Goal: Answer question/provide support: Share knowledge or assist other users

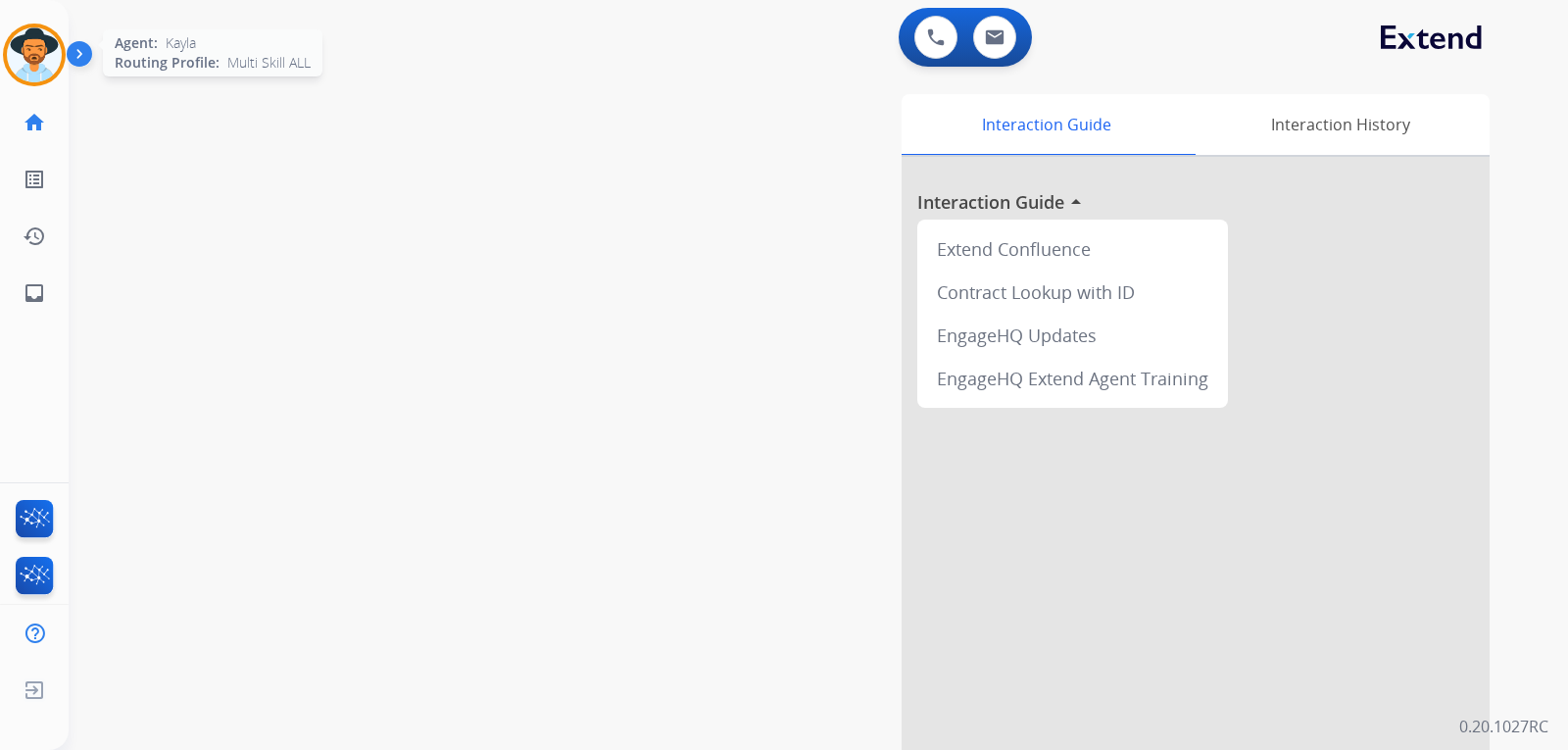
click at [47, 64] on img at bounding box center [34, 55] width 55 height 55
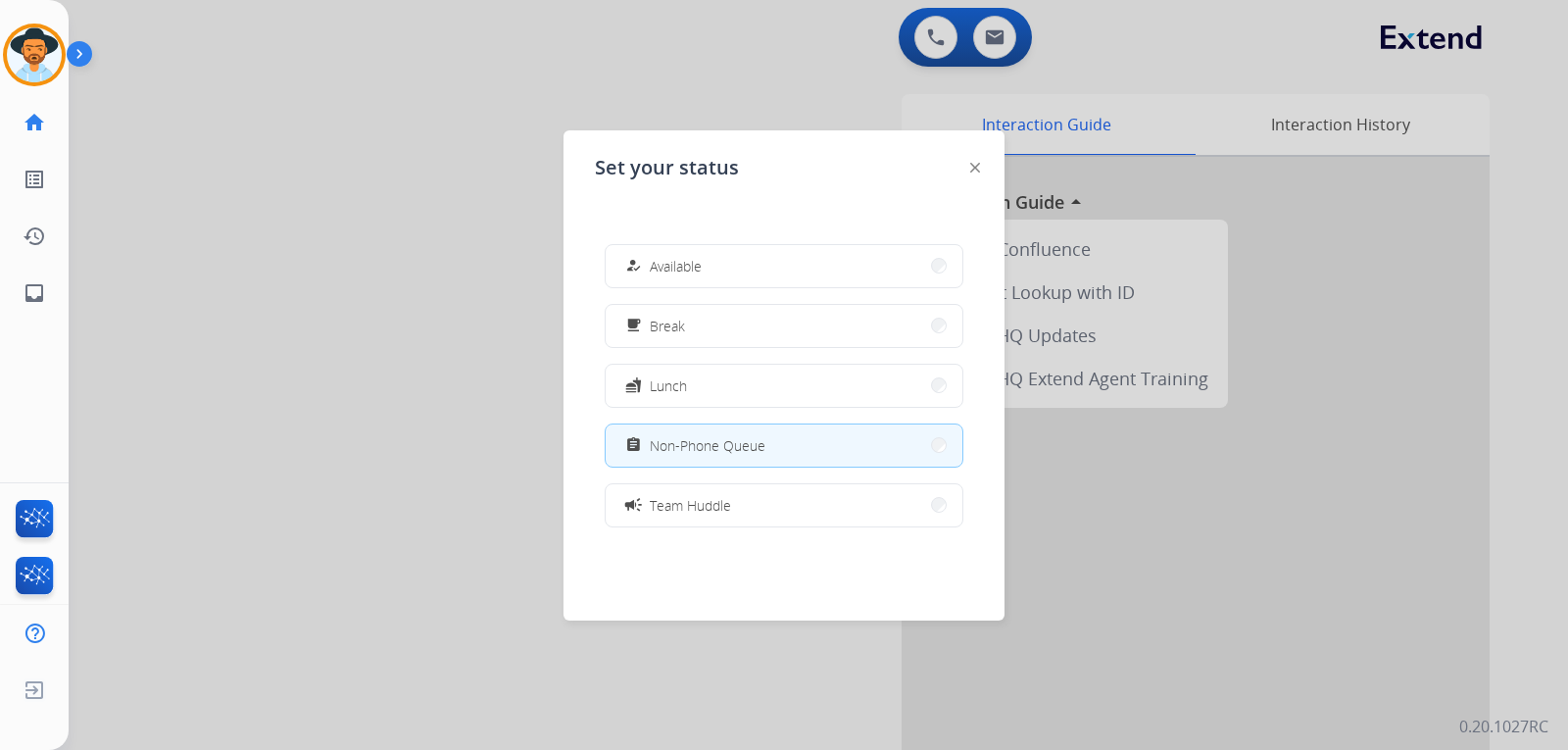
drag, startPoint x: 682, startPoint y: 260, endPoint x: 727, endPoint y: 275, distance: 47.4
click at [683, 260] on span "Available" at bounding box center [675, 266] width 52 height 21
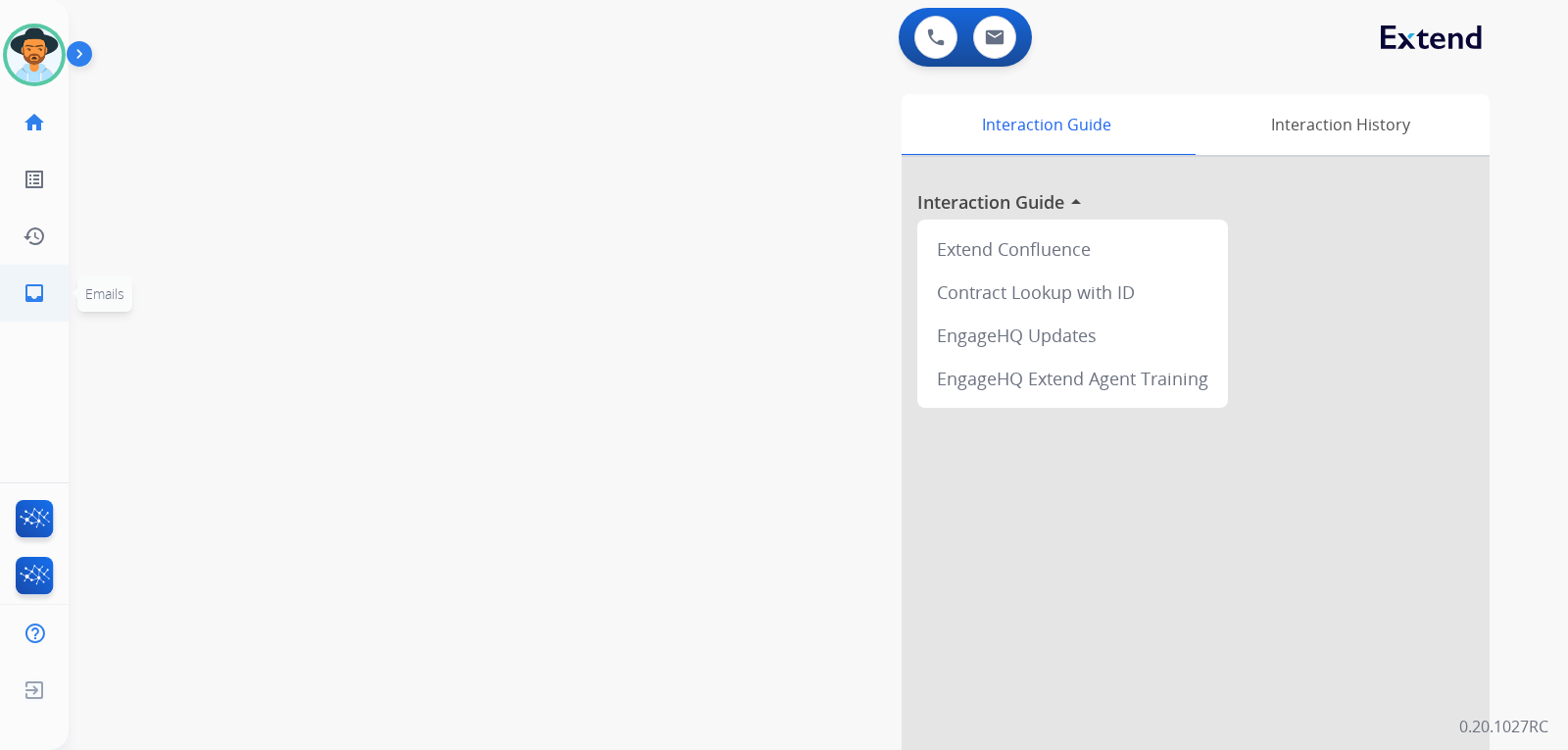
click at [30, 297] on mat-icon "inbox" at bounding box center [34, 293] width 24 height 24
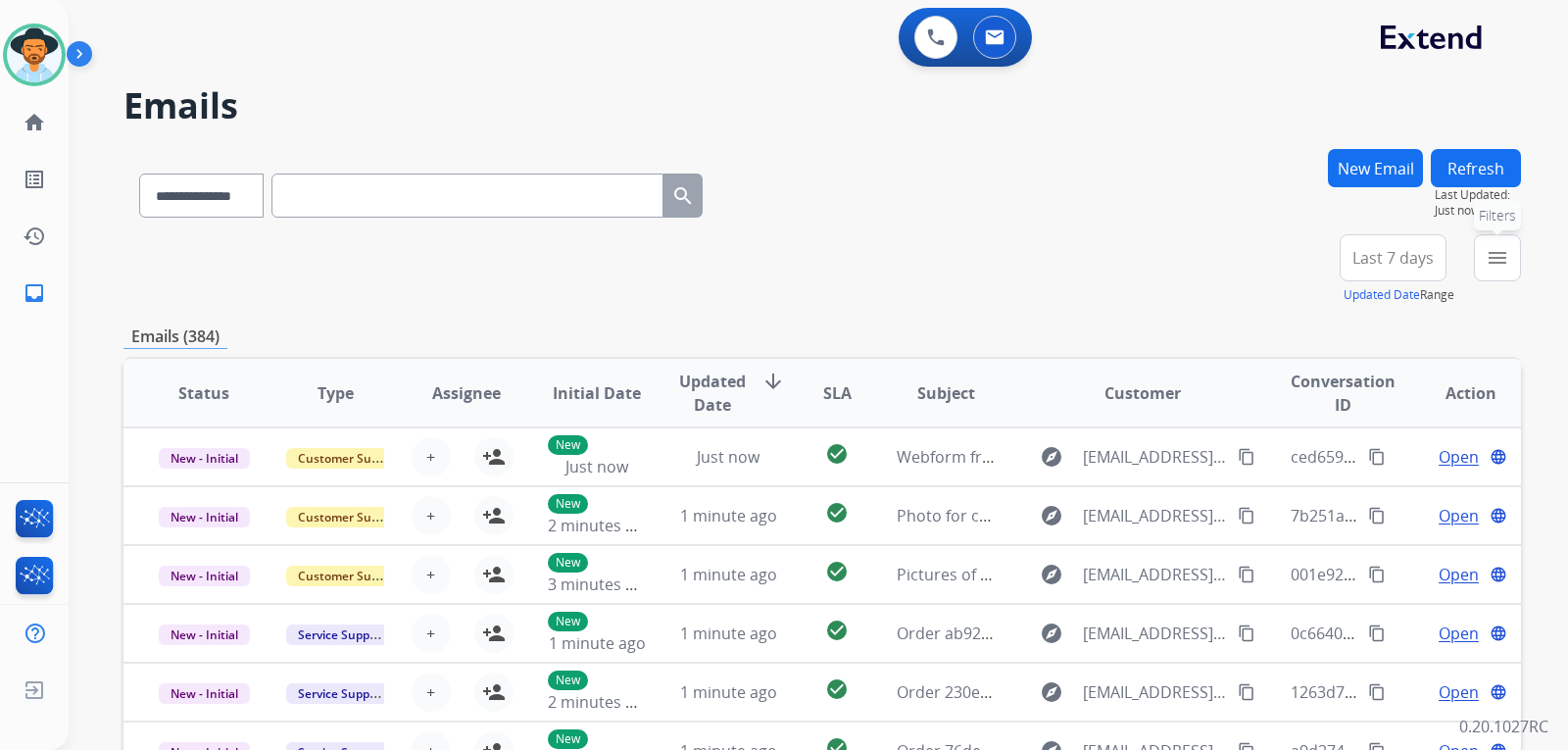
click at [1508, 252] on mat-icon "menu" at bounding box center [1498, 258] width 24 height 24
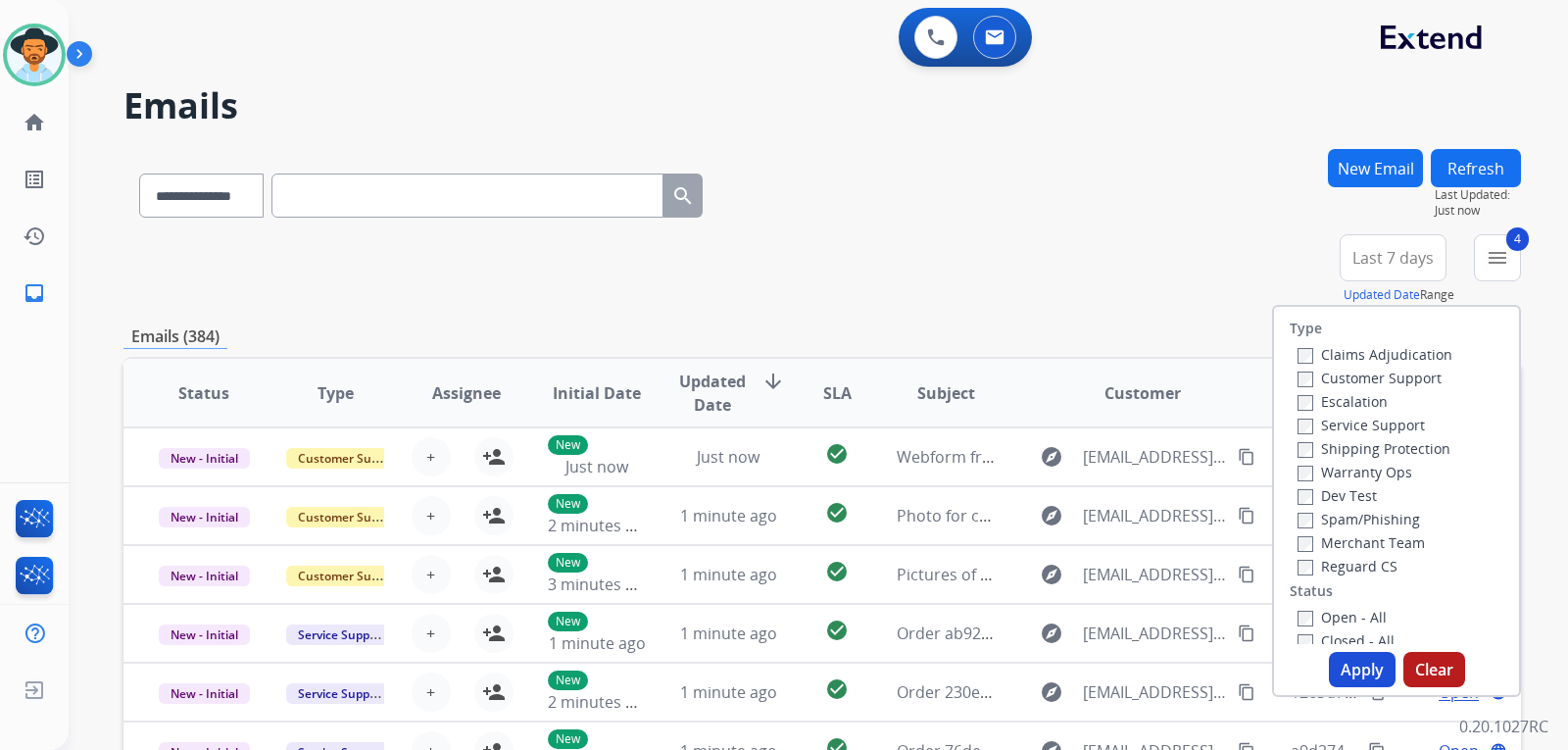
click at [1360, 667] on button "Apply" at bounding box center [1362, 669] width 67 height 35
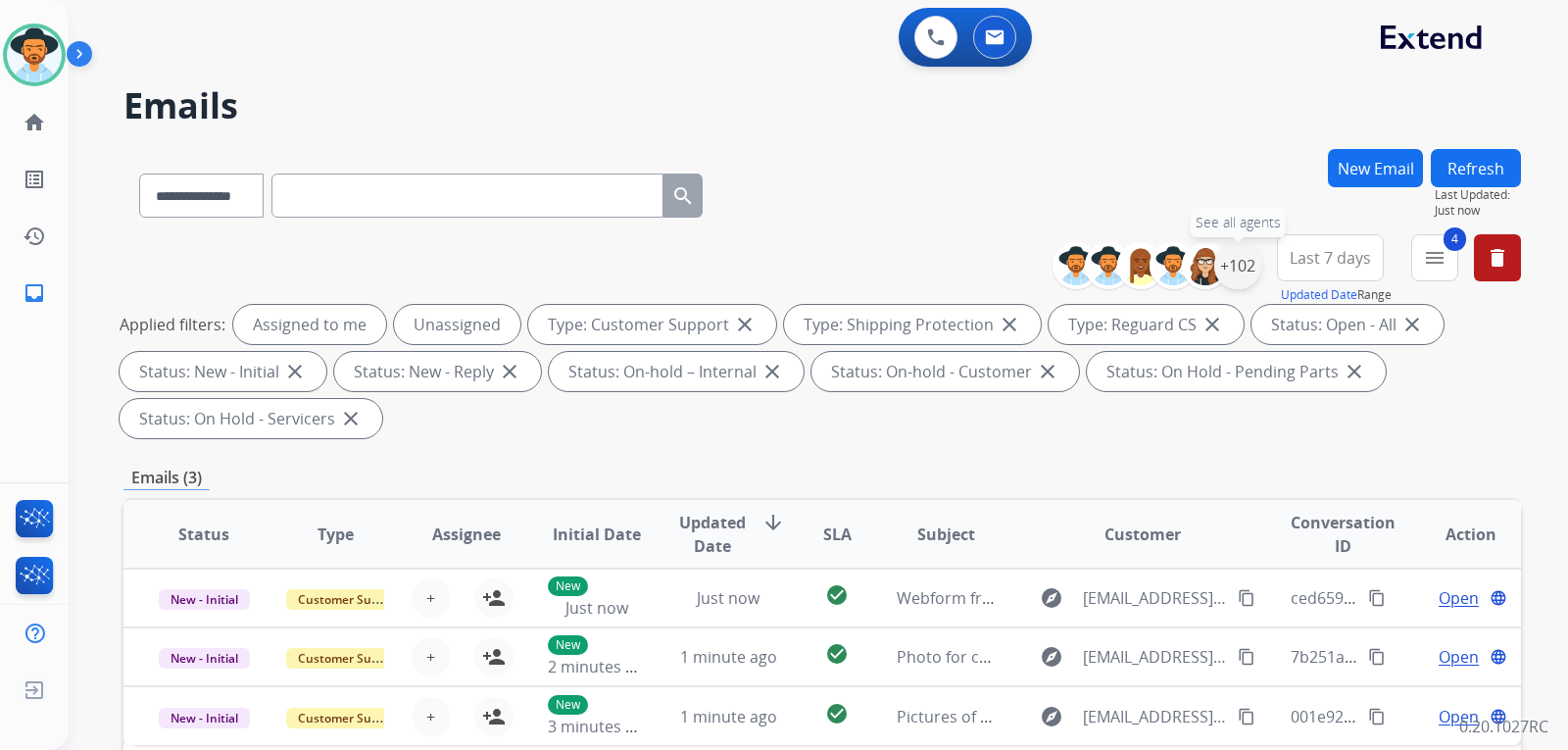
click at [1228, 271] on div "+102" at bounding box center [1238, 266] width 47 height 47
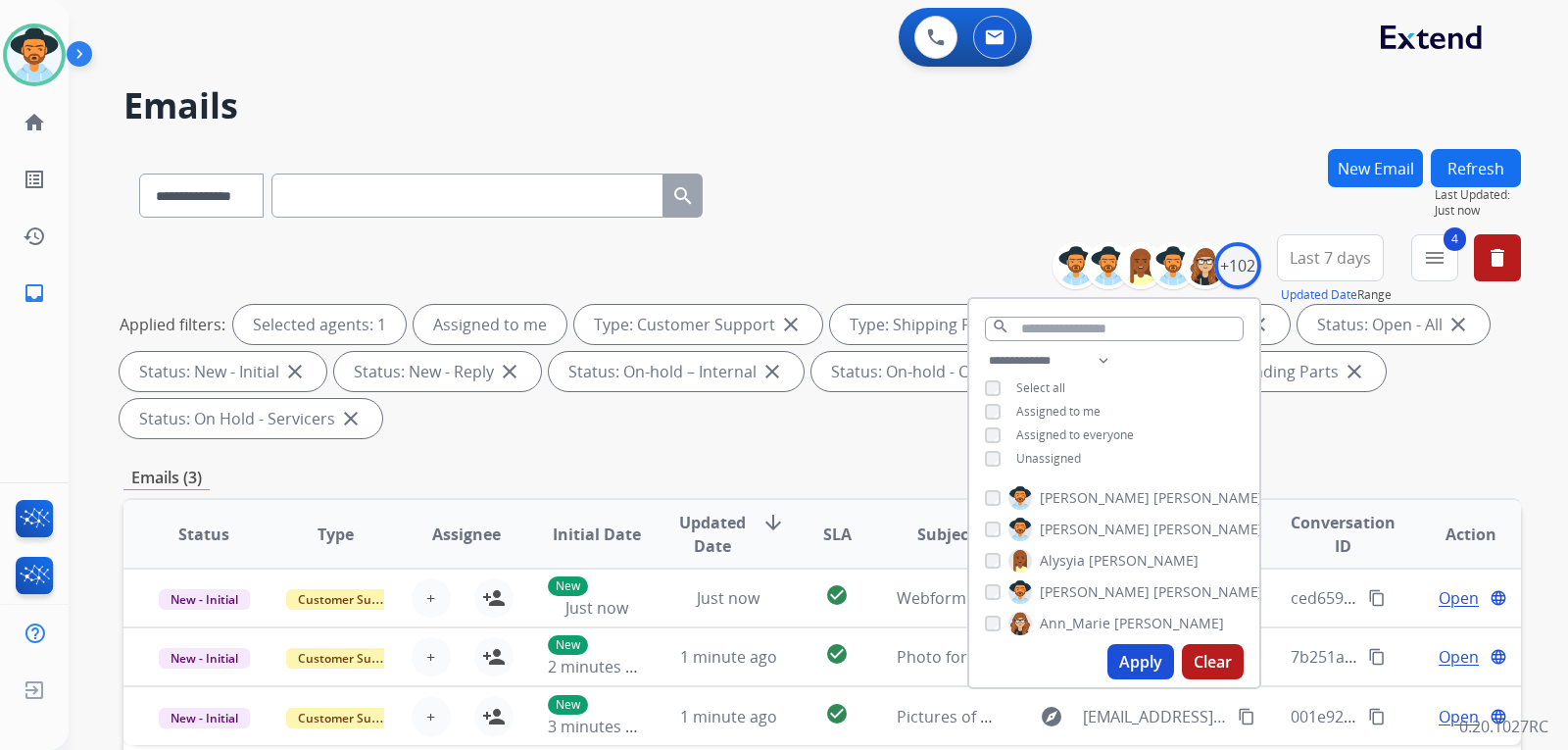
click at [1138, 658] on button "Apply" at bounding box center [1141, 661] width 67 height 35
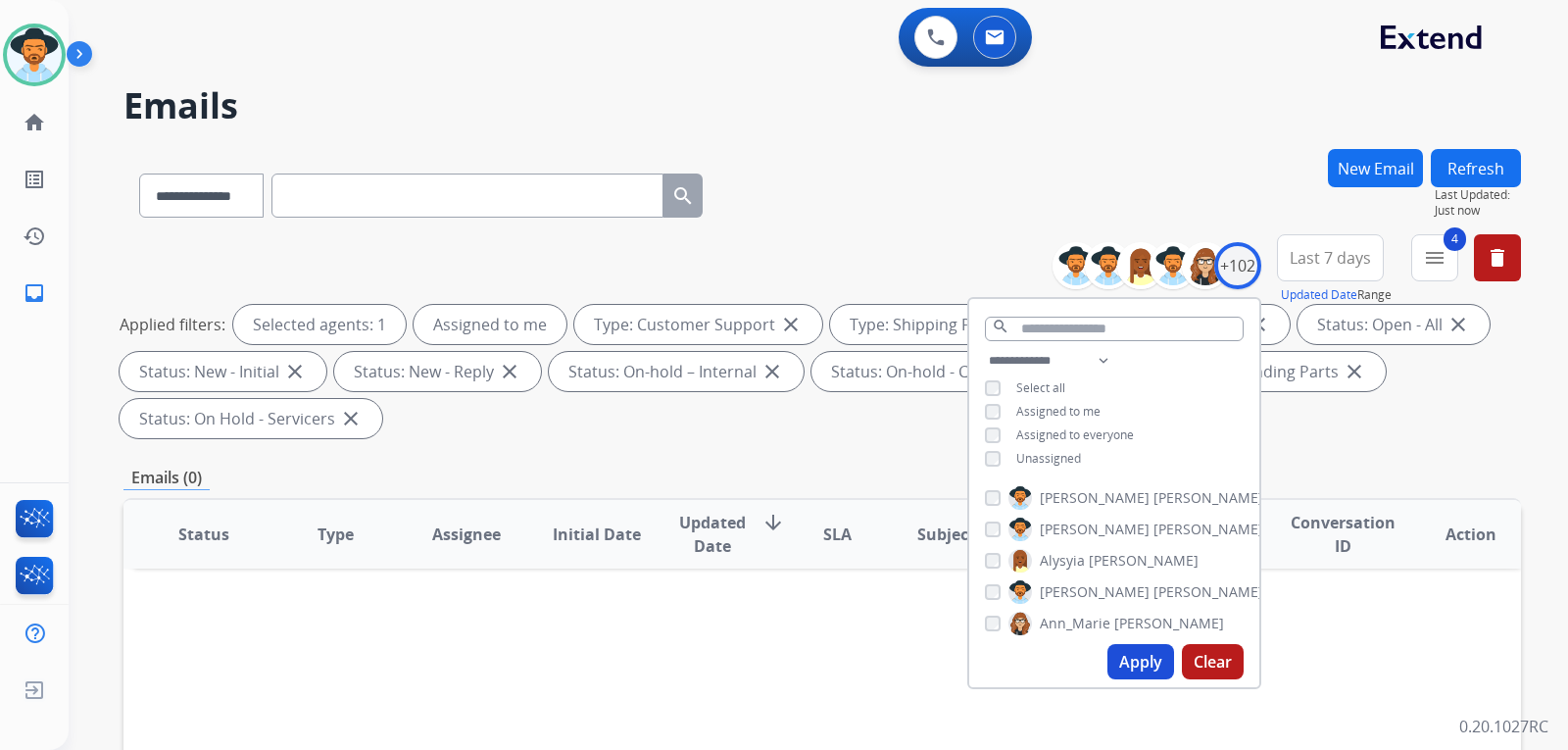
click at [1329, 437] on div "Applied filters: Selected agents: 1 Assigned to me Type: Customer Support close…" at bounding box center [818, 371] width 1398 height 133
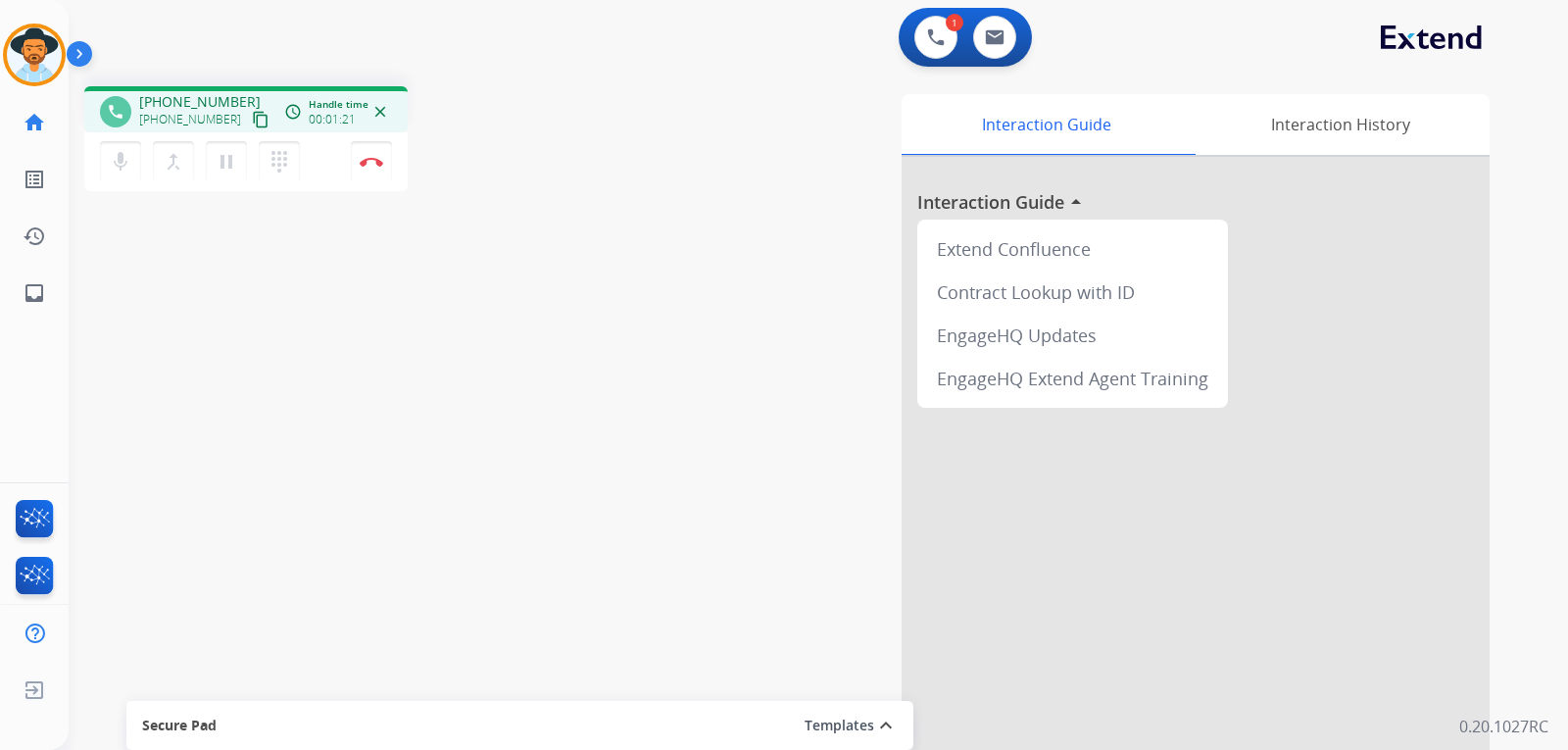
click at [252, 116] on mat-icon "content_copy" at bounding box center [261, 119] width 18 height 18
click at [230, 164] on mat-icon "pause" at bounding box center [227, 162] width 24 height 24
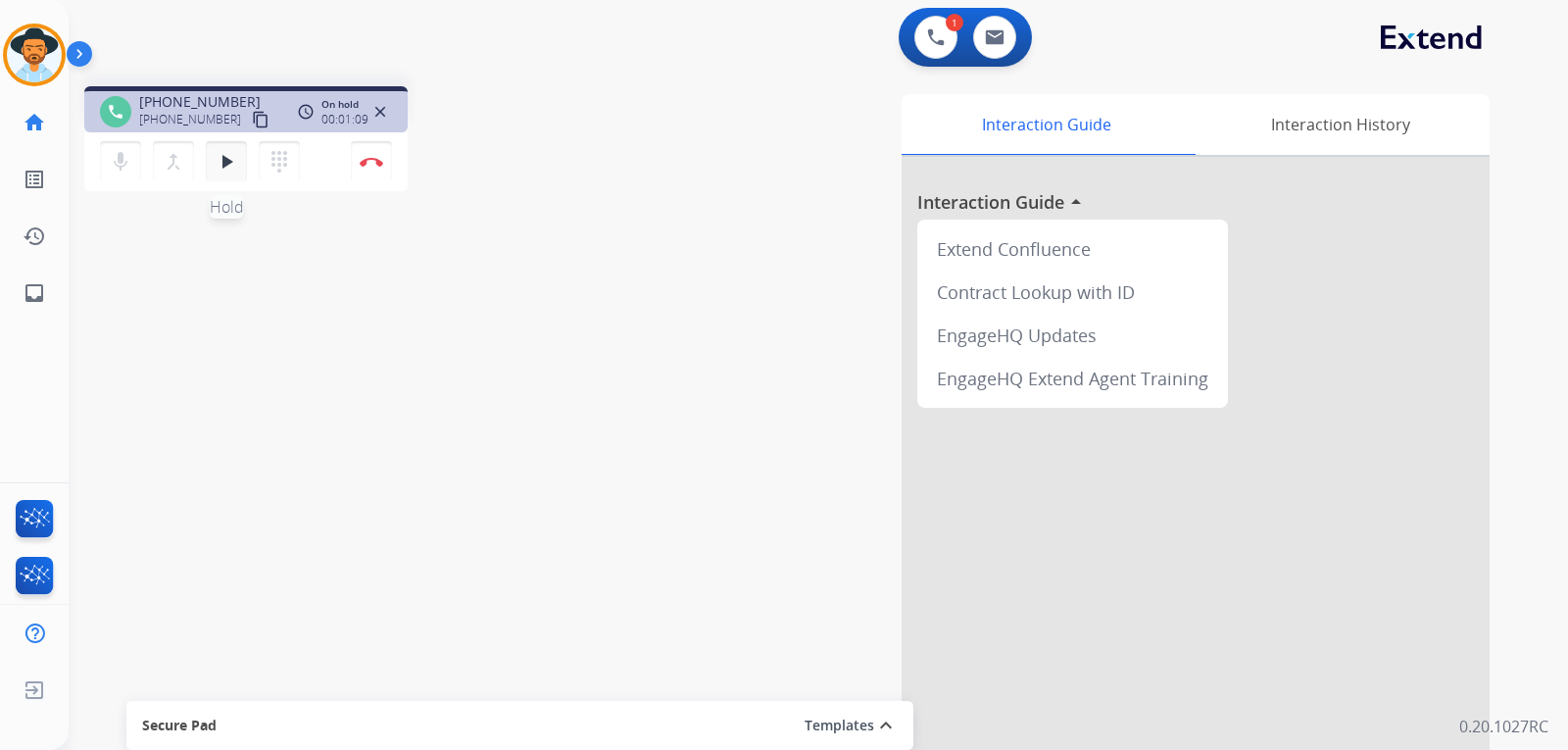
click at [228, 154] on mat-icon "play_arrow" at bounding box center [227, 162] width 24 height 24
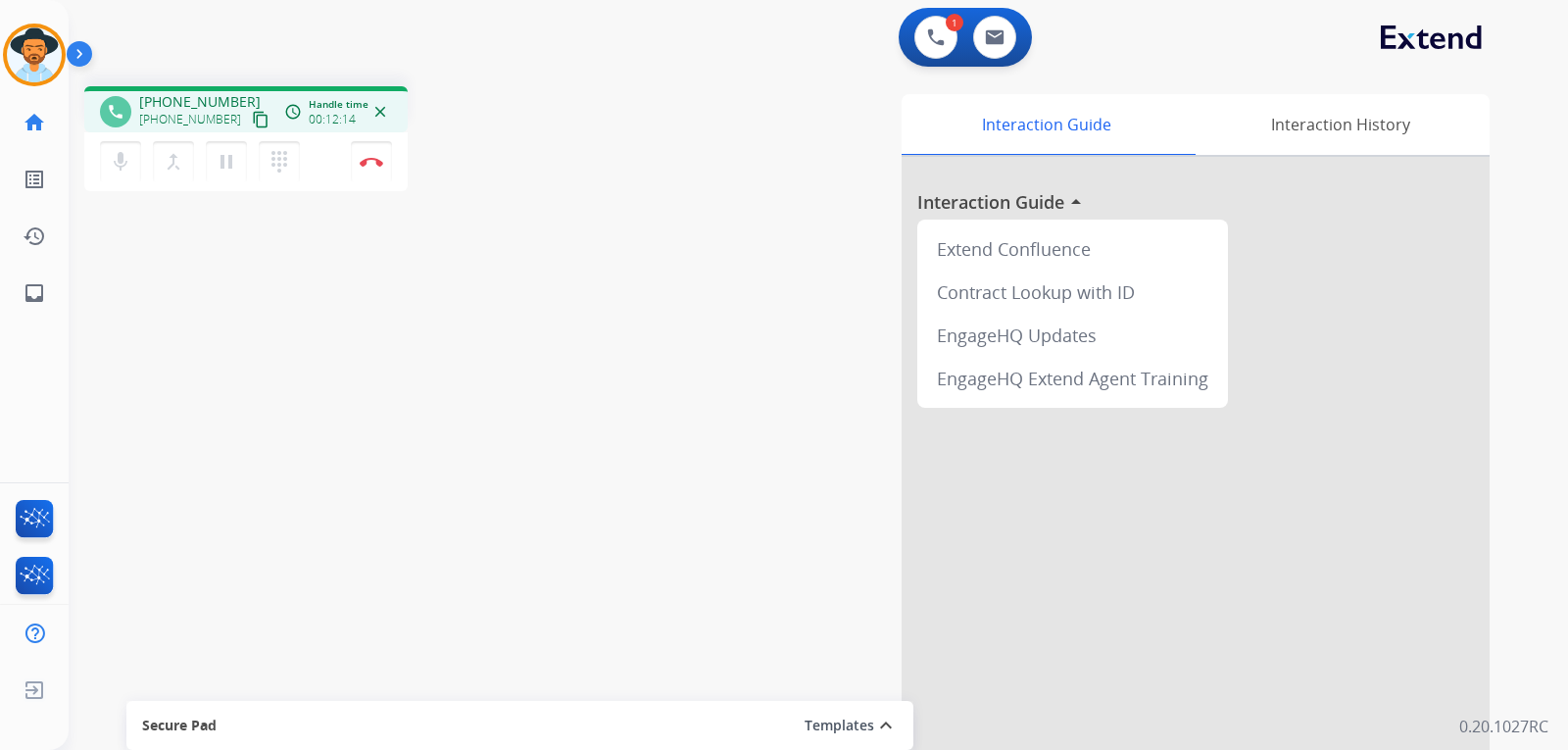
click at [711, 297] on div "Interaction Guide Interaction History Interaction Guide arrow_drop_up Extend Co…" at bounding box center [1051, 490] width 879 height 793
click at [373, 170] on button "Disconnect" at bounding box center [372, 162] width 41 height 41
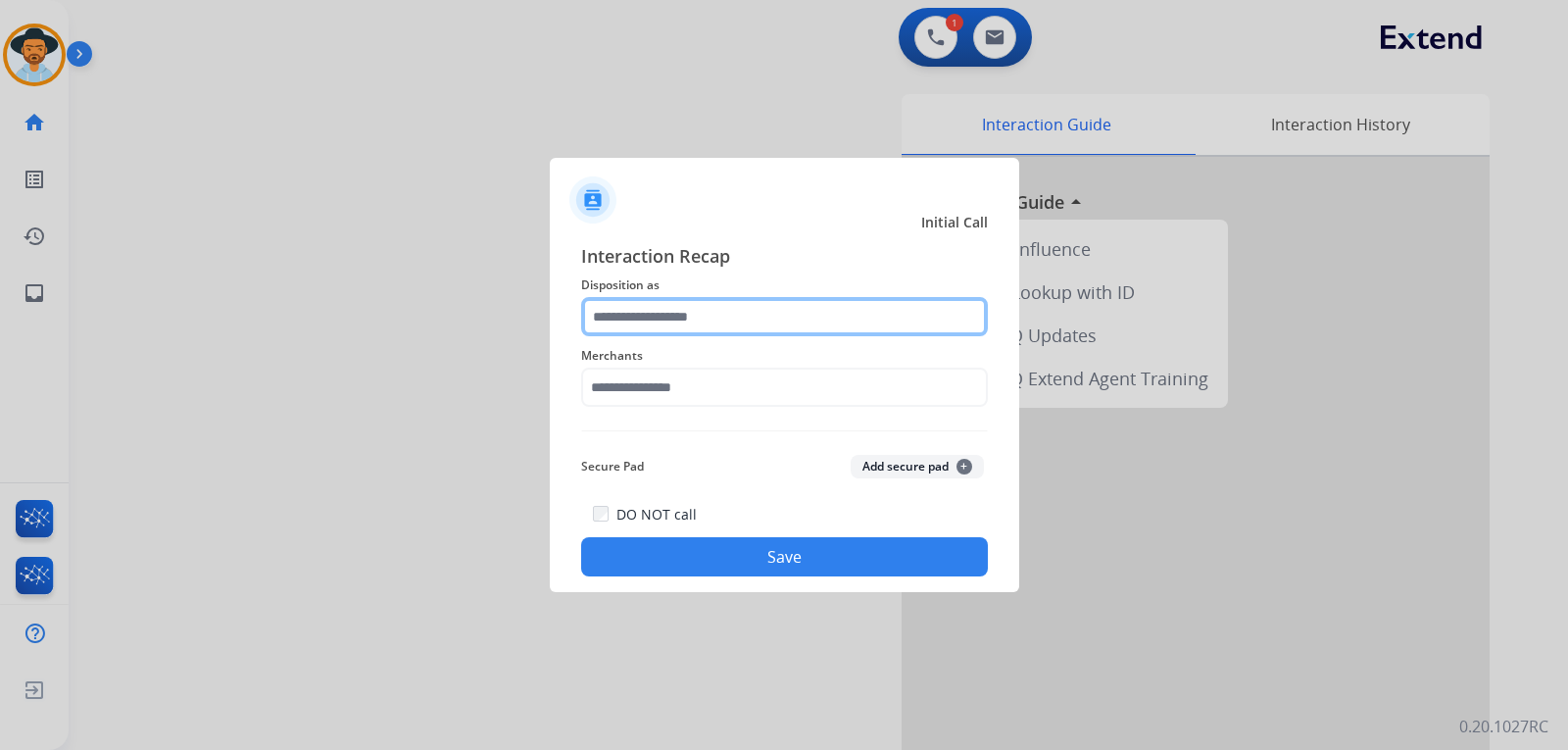
click at [671, 322] on input "text" at bounding box center [784, 316] width 407 height 39
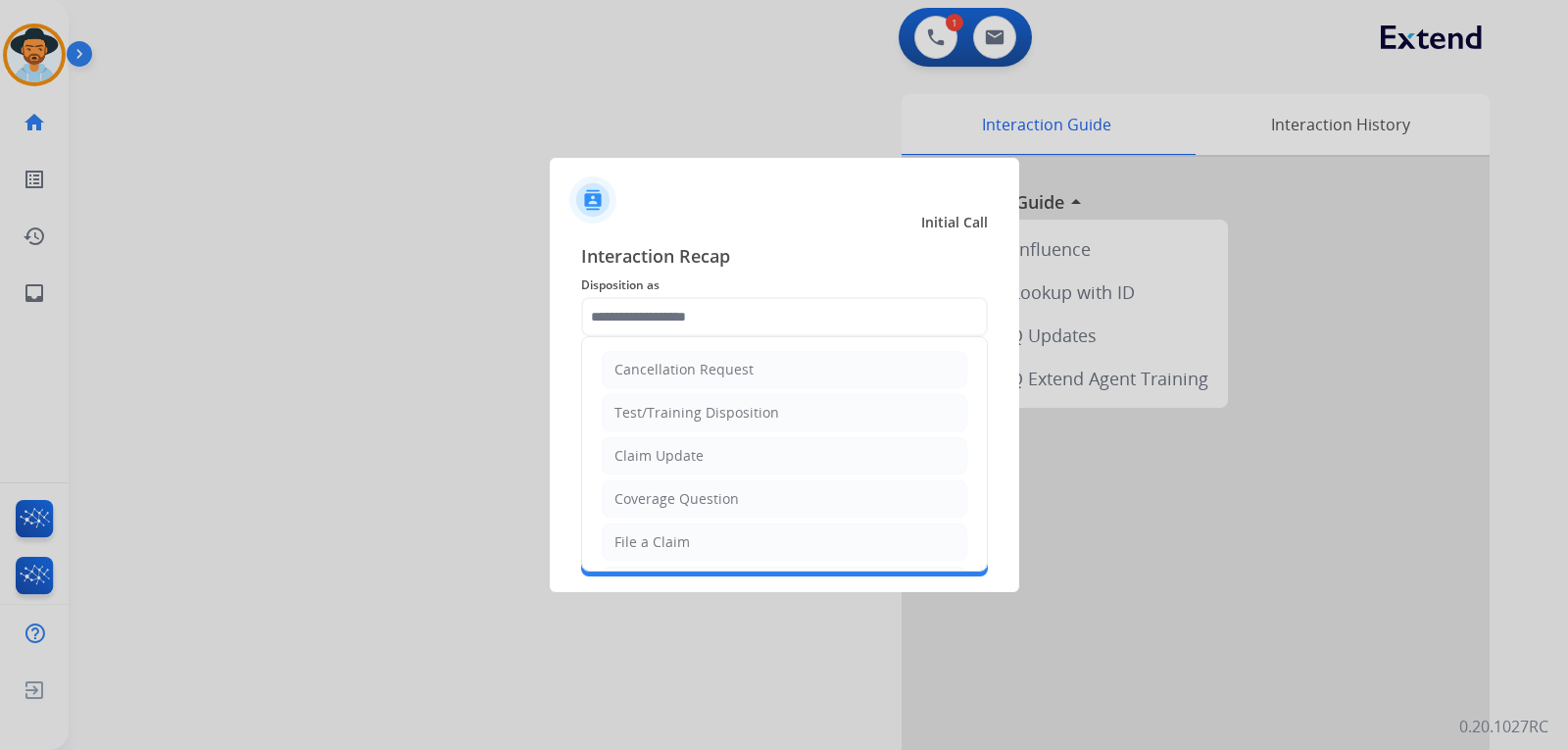
drag, startPoint x: 655, startPoint y: 544, endPoint x: 655, endPoint y: 463, distance: 81.0
click at [653, 544] on div "File a Claim" at bounding box center [651, 542] width 76 height 20
type input "**********"
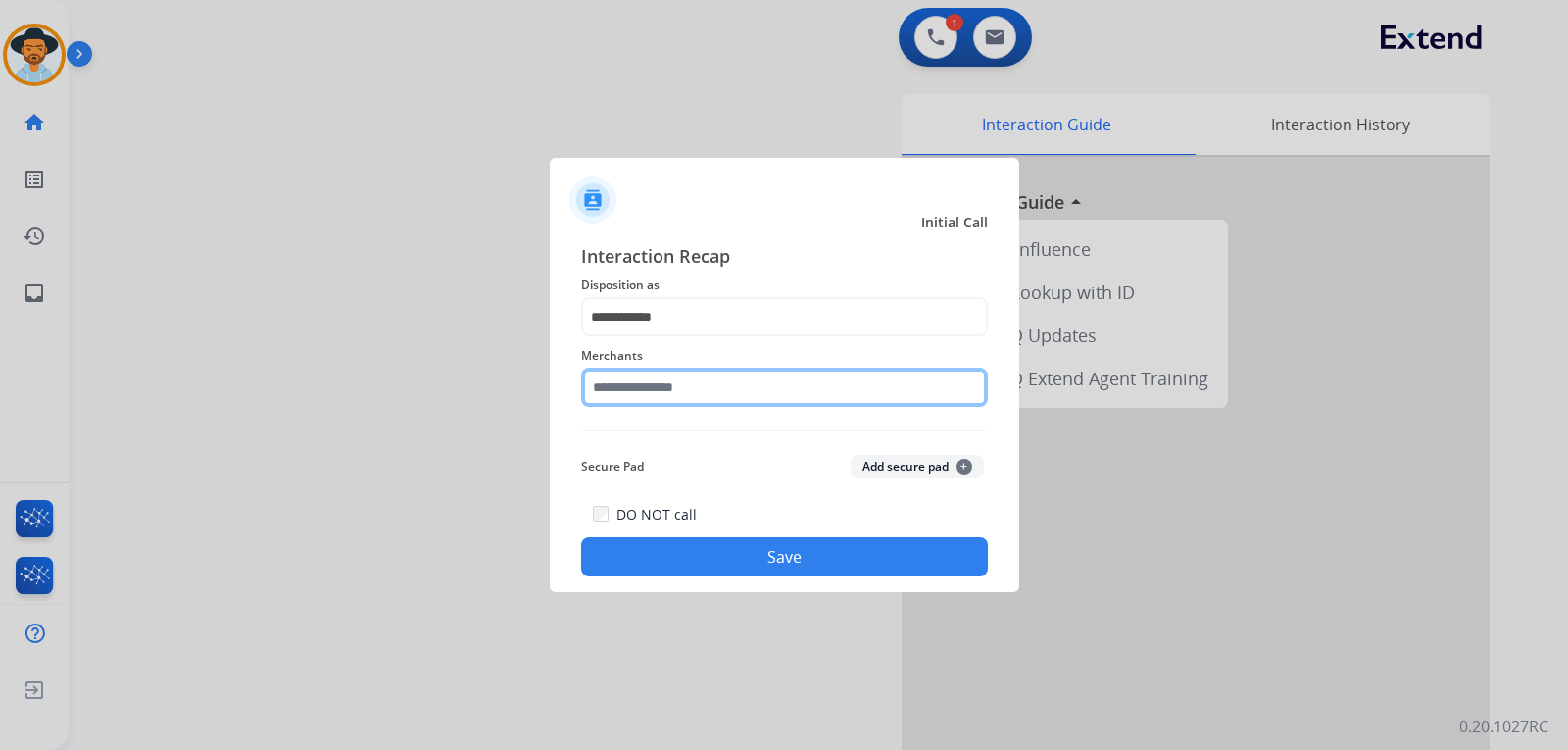
click at [653, 394] on input "text" at bounding box center [784, 387] width 407 height 39
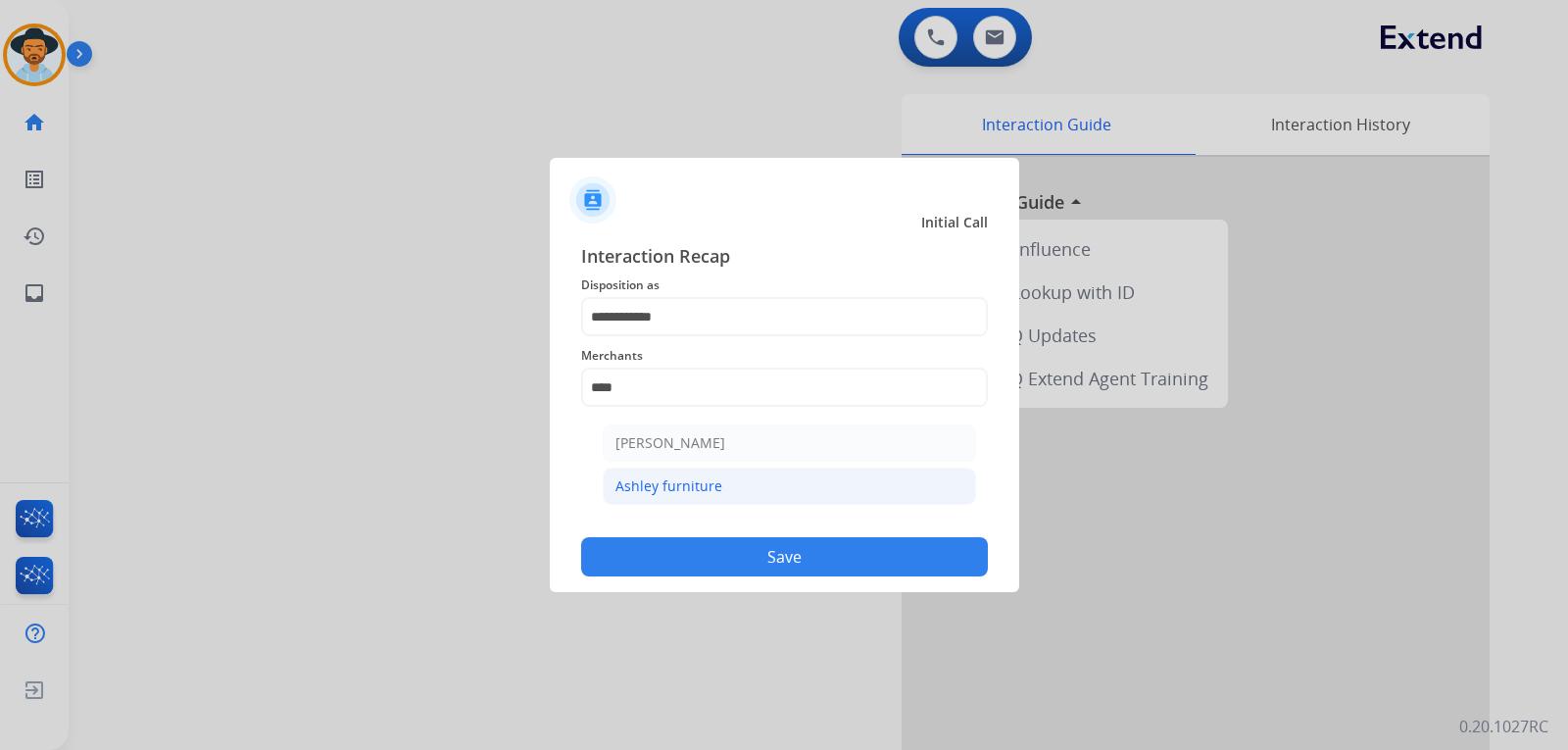
click at [708, 490] on div "Ashley furniture" at bounding box center [668, 486] width 106 height 20
type input "**********"
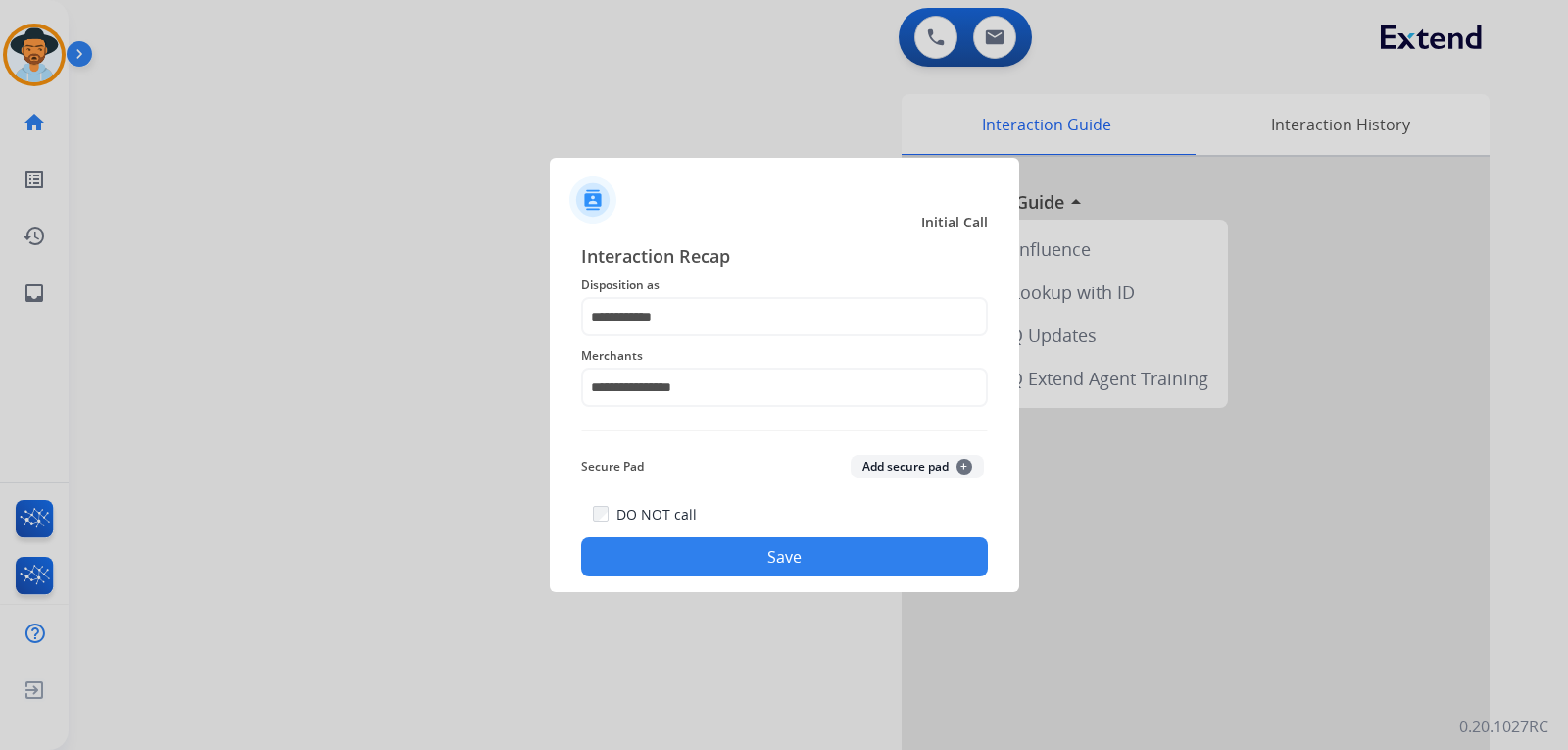
click at [723, 540] on button "Save" at bounding box center [784, 557] width 407 height 39
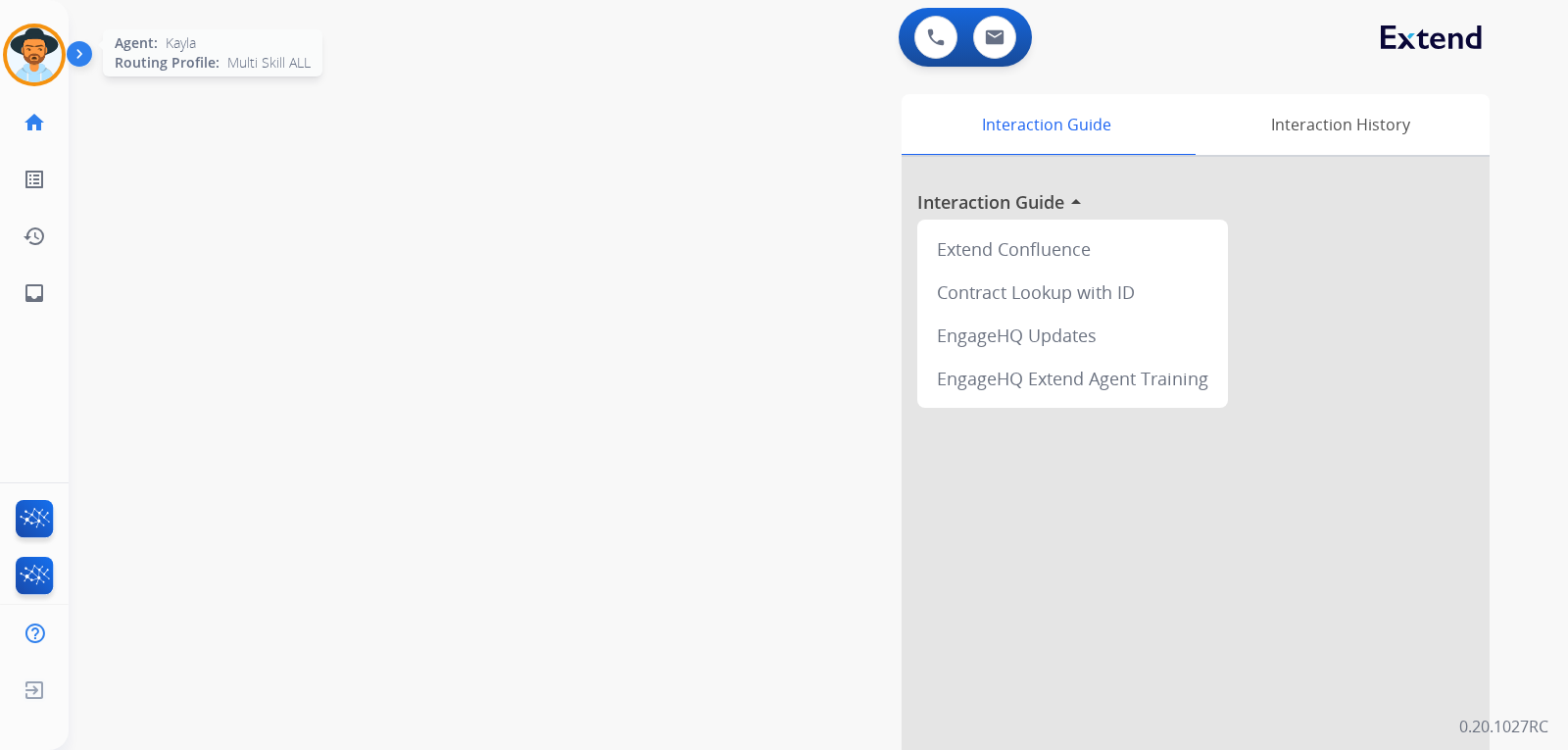
click at [44, 68] on img at bounding box center [34, 55] width 55 height 55
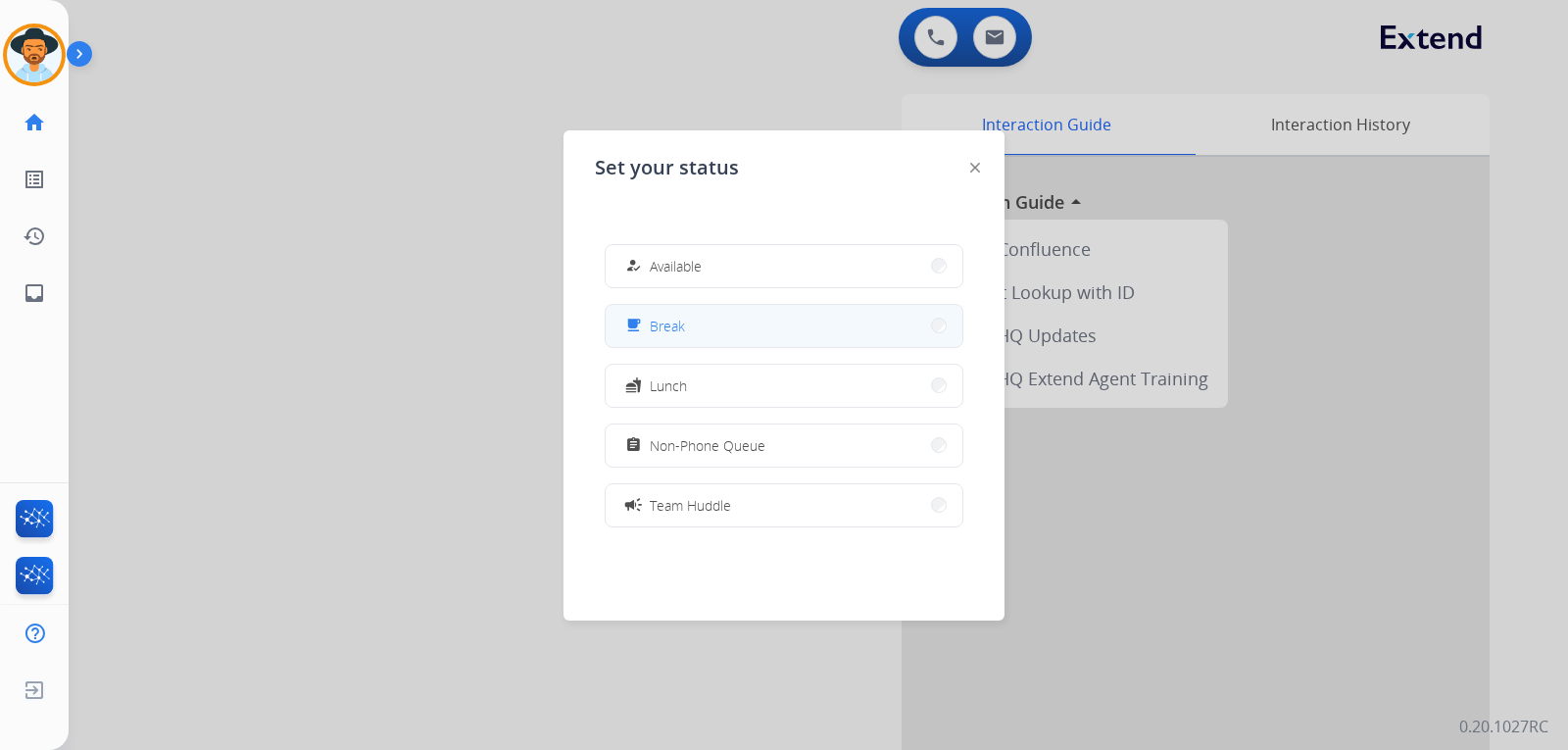
click at [649, 318] on div "free_breakfast Break" at bounding box center [652, 325] width 64 height 24
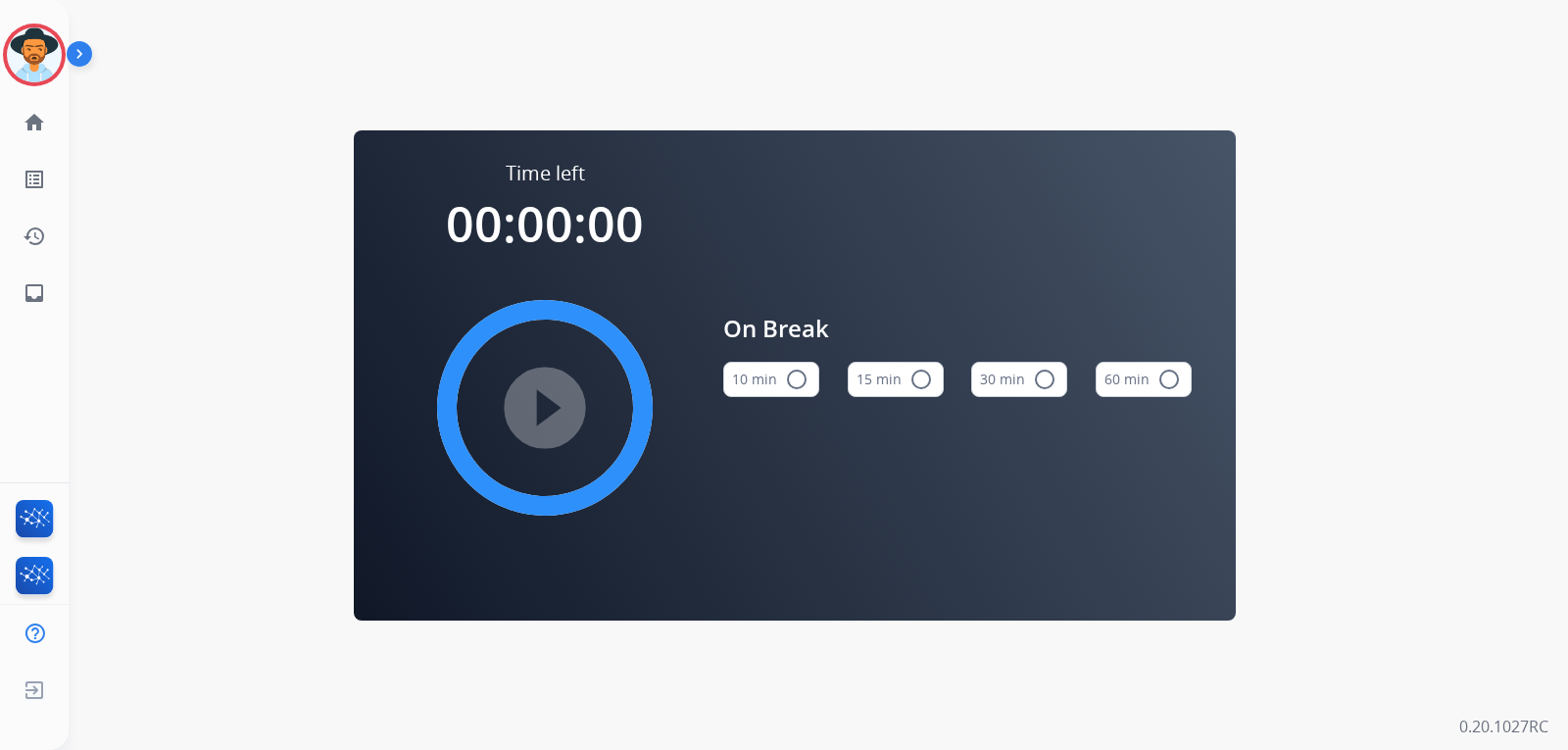
click at [760, 379] on button "10 min radio_button_unchecked" at bounding box center [771, 379] width 96 height 35
click at [557, 416] on mat-icon "play_circle_filled" at bounding box center [545, 408] width 24 height 24
click at [32, 39] on img at bounding box center [34, 55] width 55 height 55
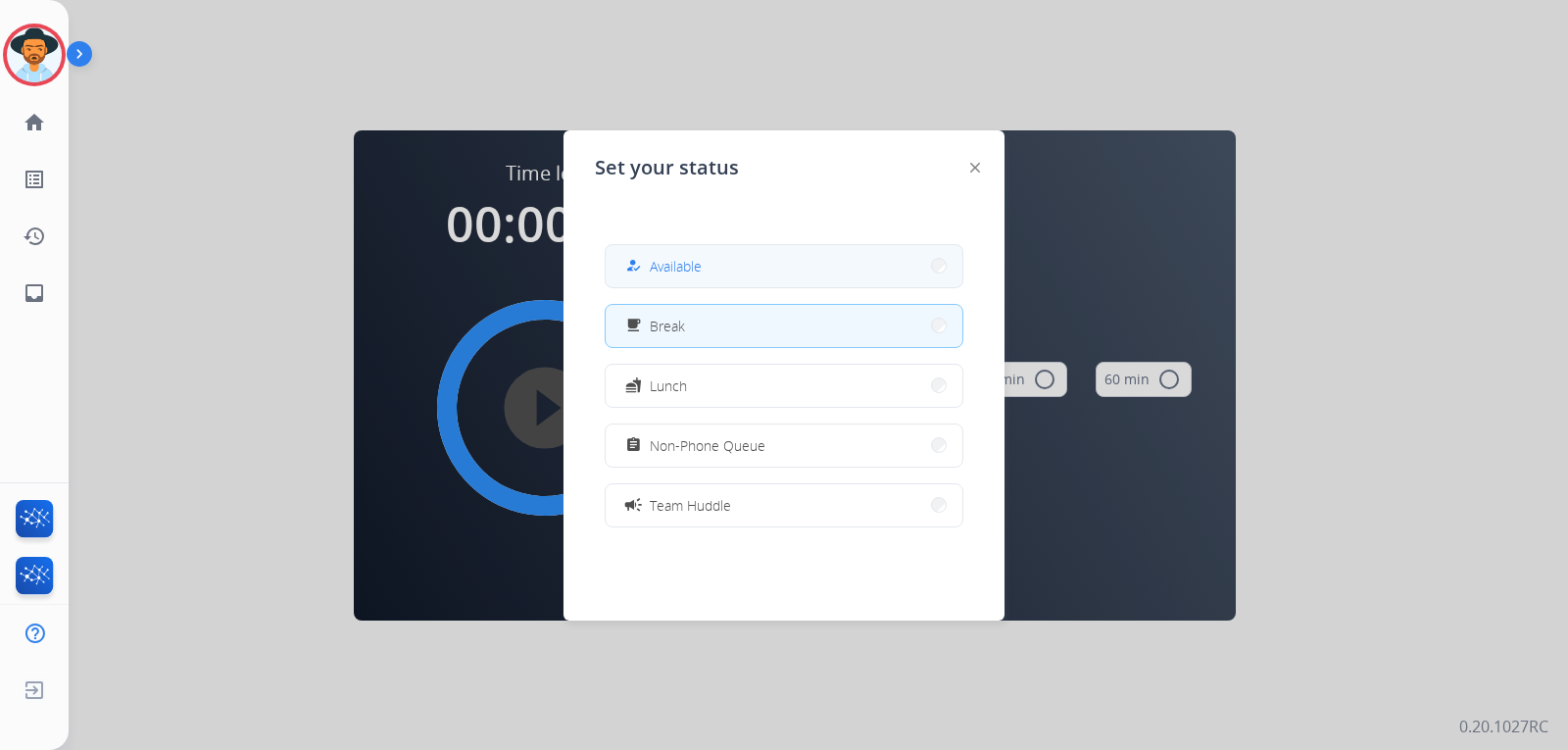
click at [715, 284] on button "how_to_reg Available" at bounding box center [784, 266] width 357 height 42
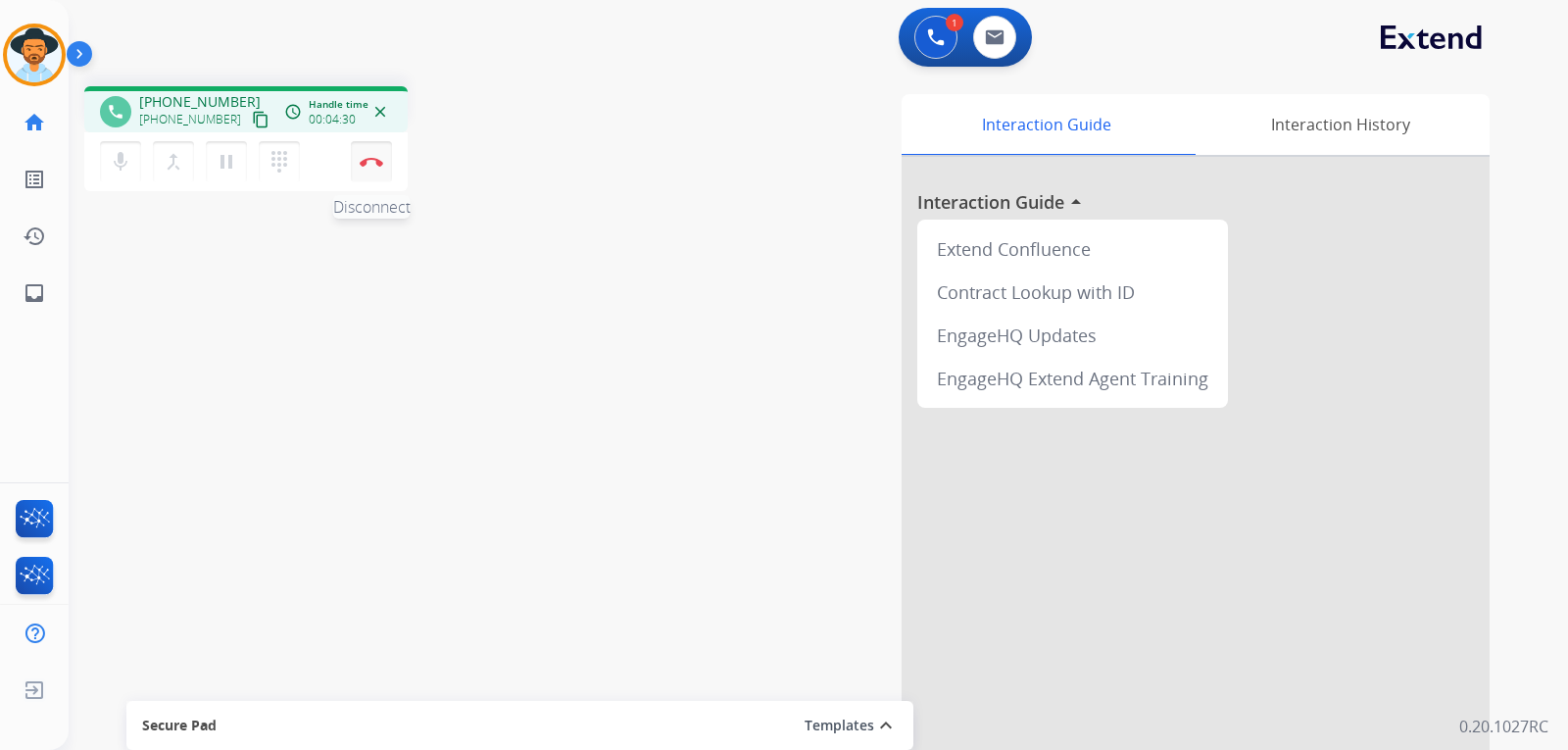
click at [373, 166] on img at bounding box center [372, 162] width 24 height 10
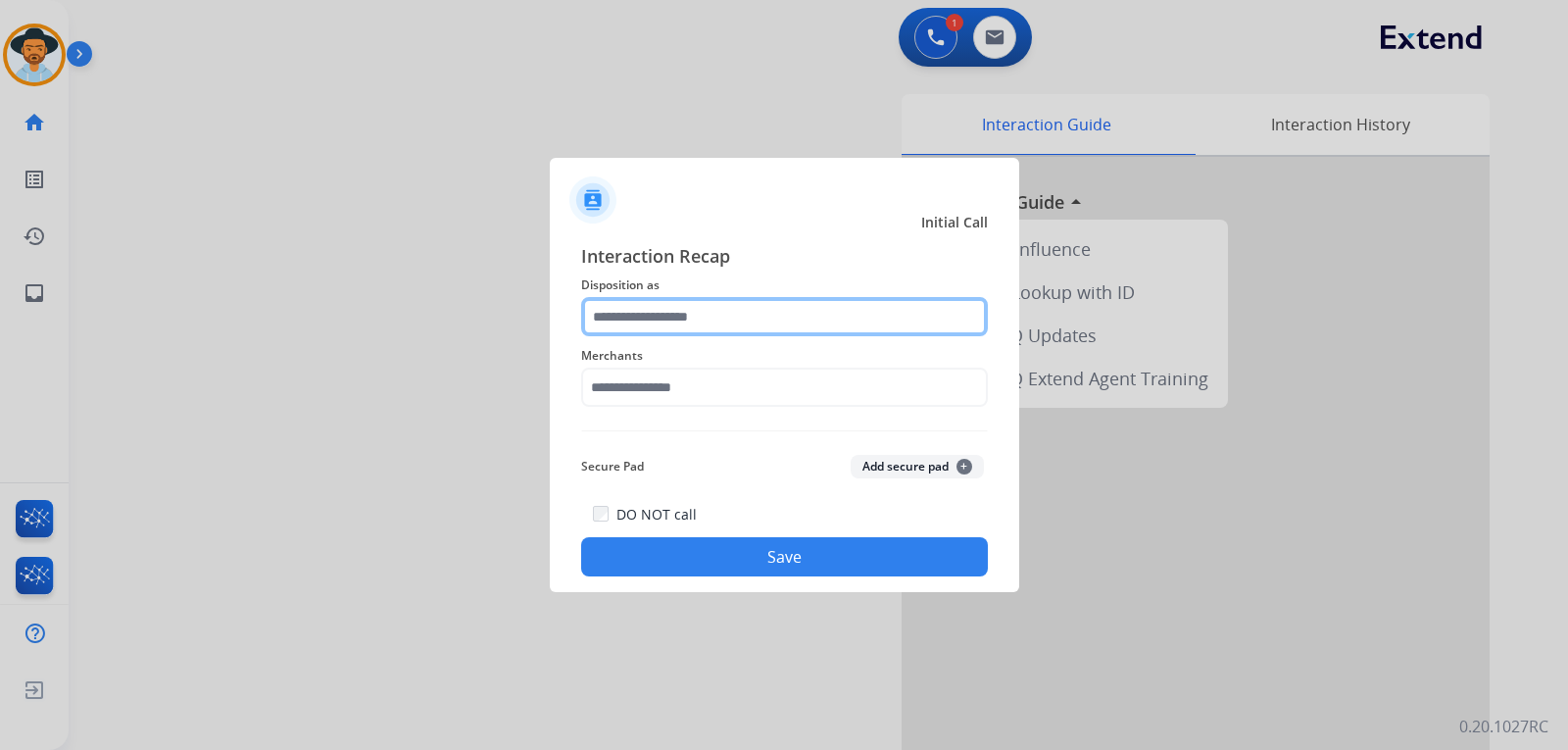
click at [645, 311] on input "text" at bounding box center [784, 316] width 407 height 39
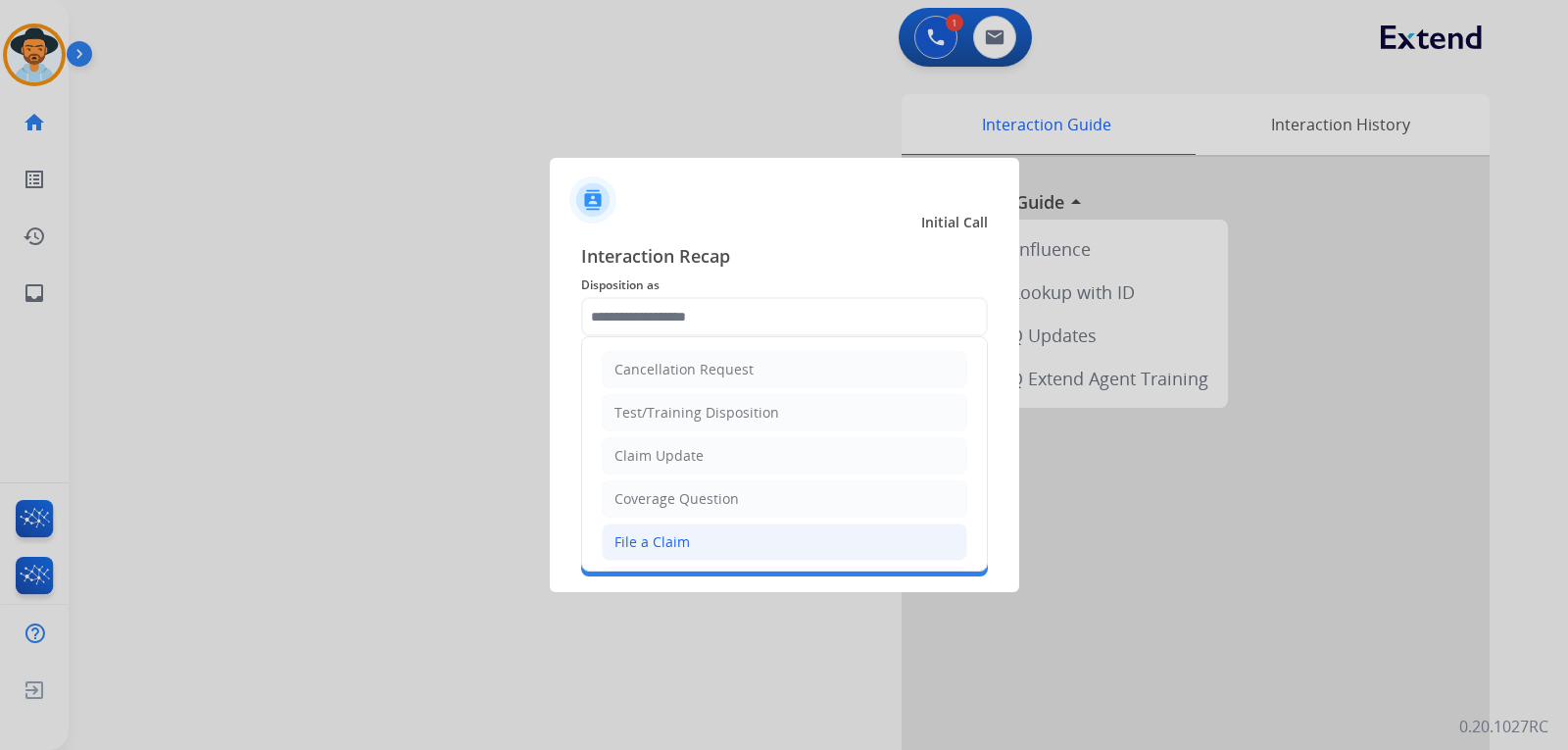
click at [665, 533] on div "File a Claim" at bounding box center [651, 542] width 76 height 20
type input "**********"
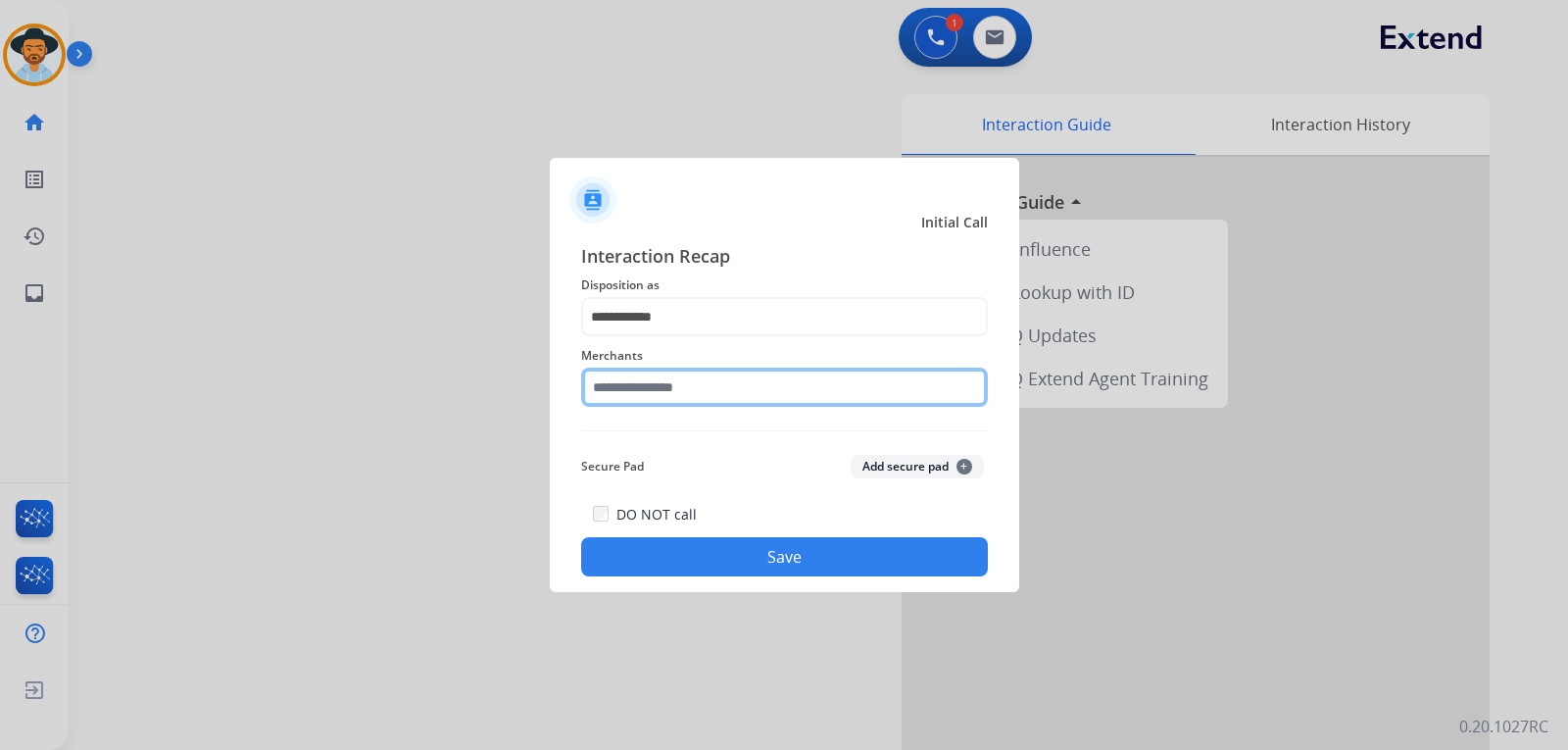
click at [670, 386] on input "text" at bounding box center [784, 387] width 407 height 39
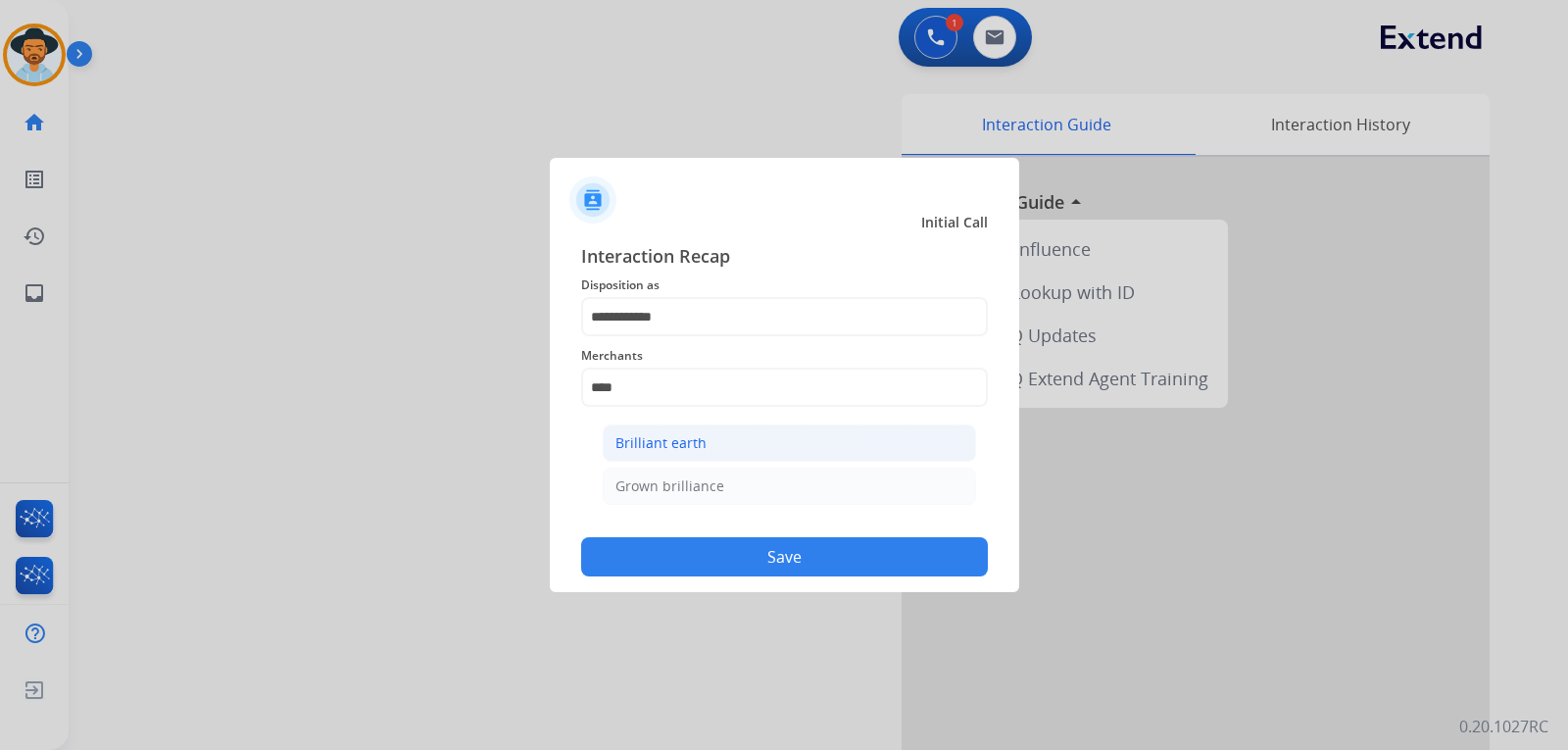
click at [674, 449] on div "Brilliant earth" at bounding box center [660, 443] width 91 height 20
type input "**********"
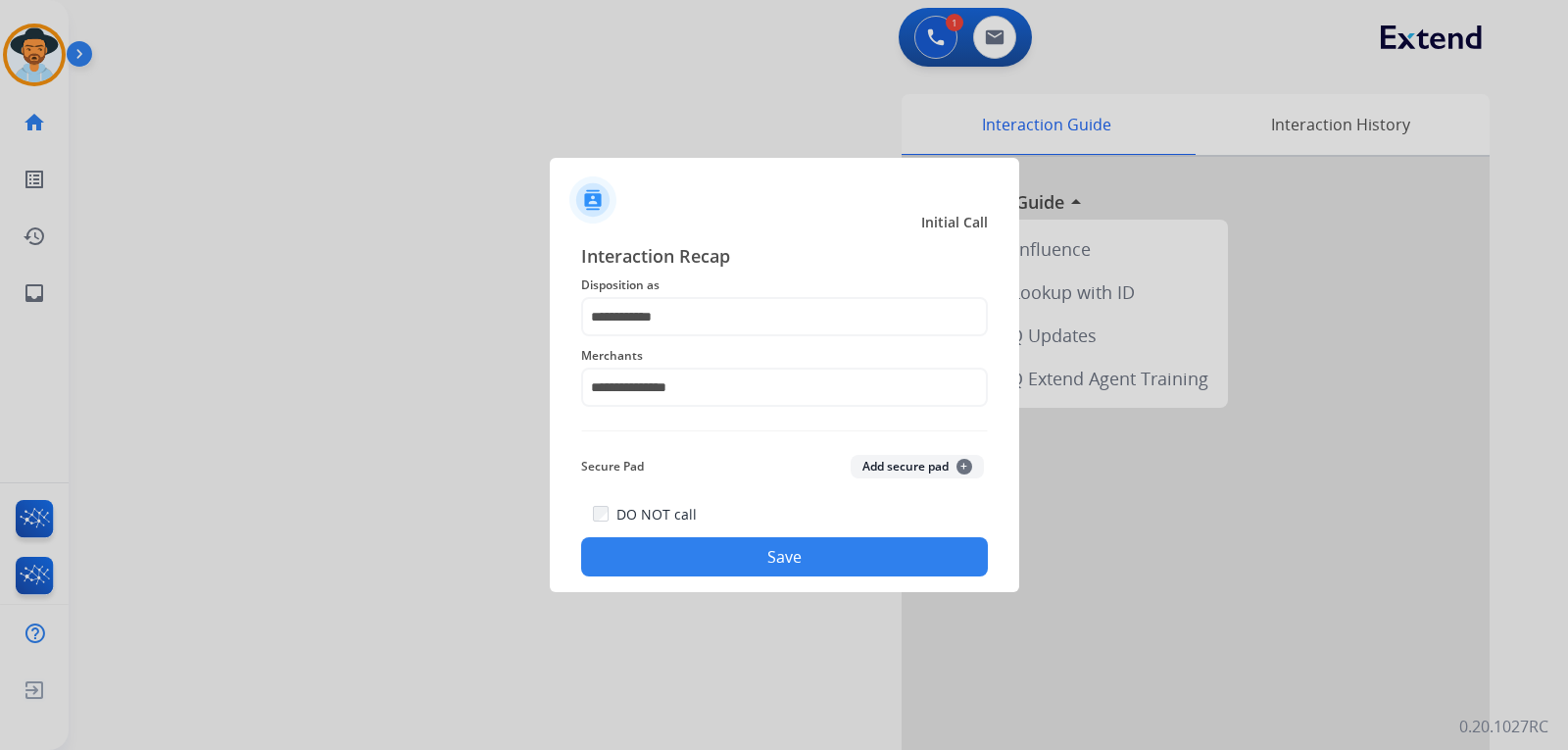
click at [725, 544] on button "Save" at bounding box center [784, 557] width 407 height 39
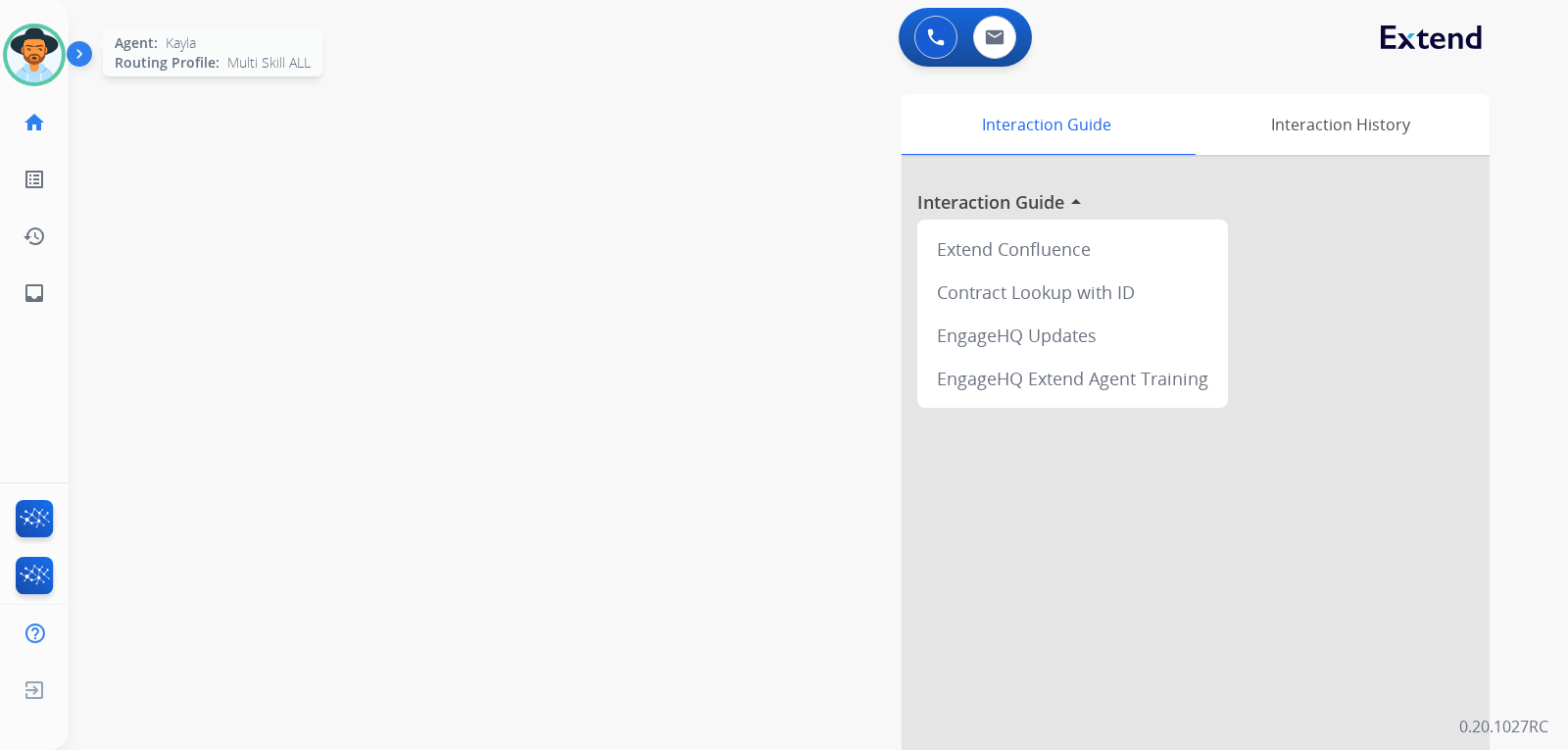
click at [41, 69] on img at bounding box center [34, 55] width 55 height 55
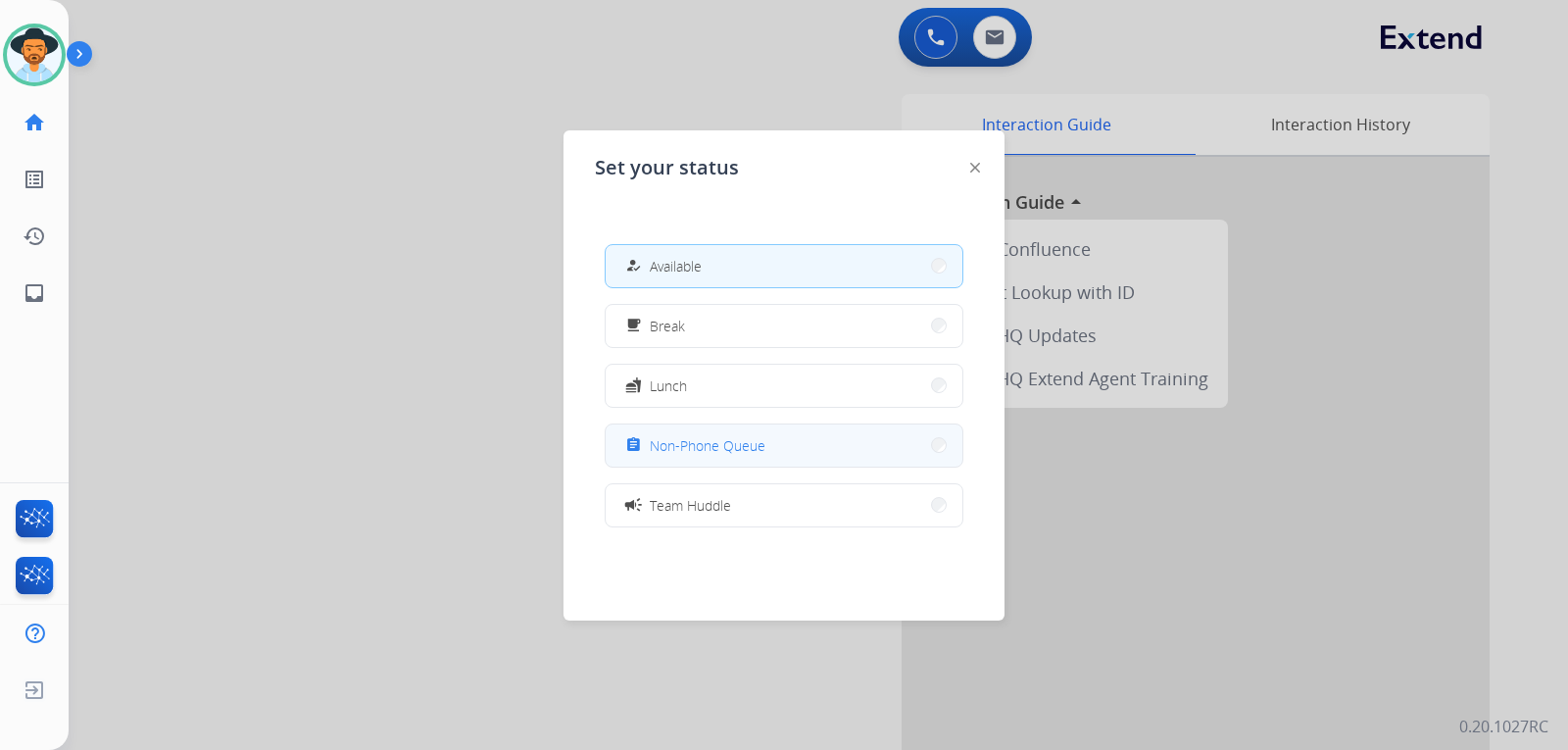
click at [737, 457] on button "assignment Non-Phone Queue" at bounding box center [784, 445] width 357 height 42
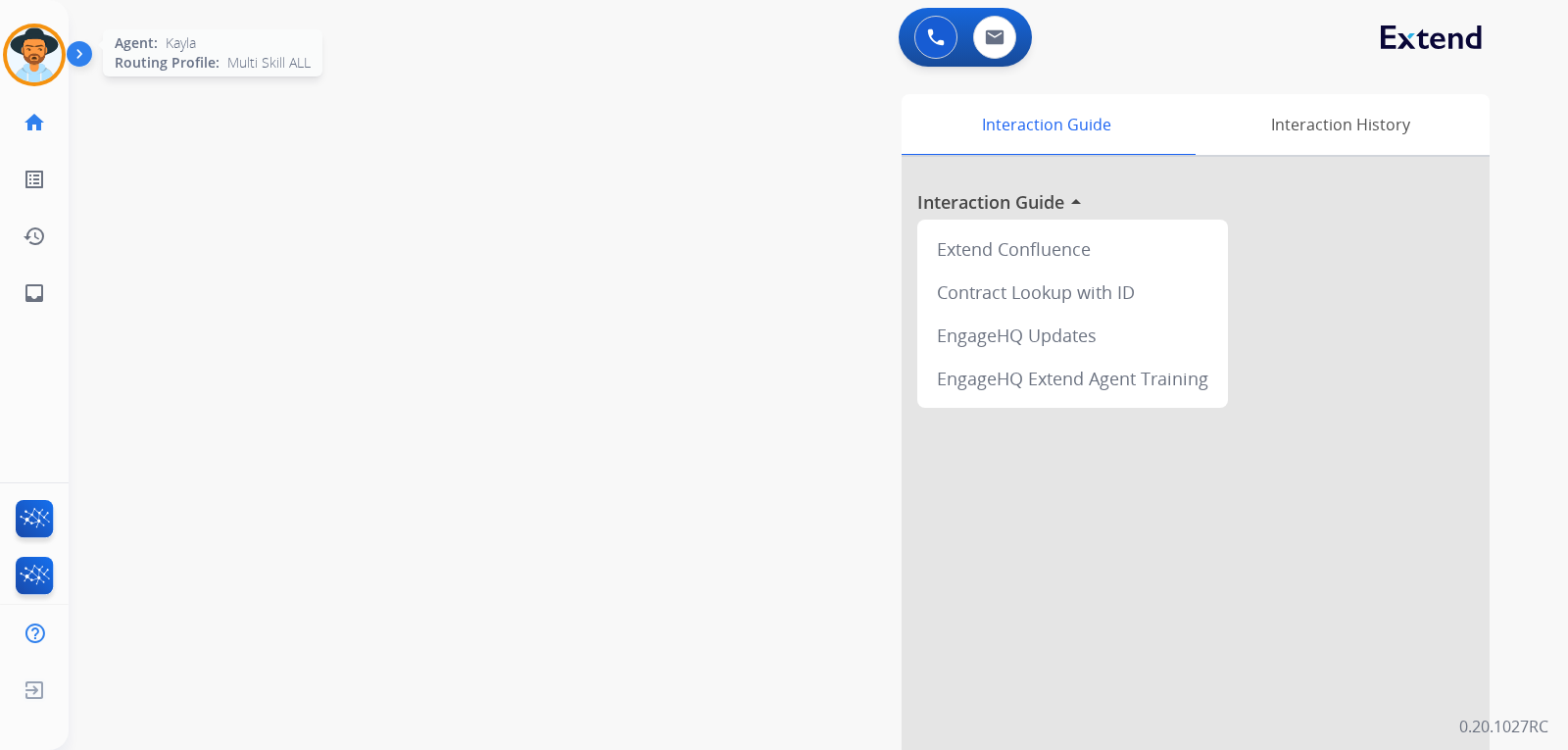
click at [39, 76] on img at bounding box center [34, 55] width 55 height 55
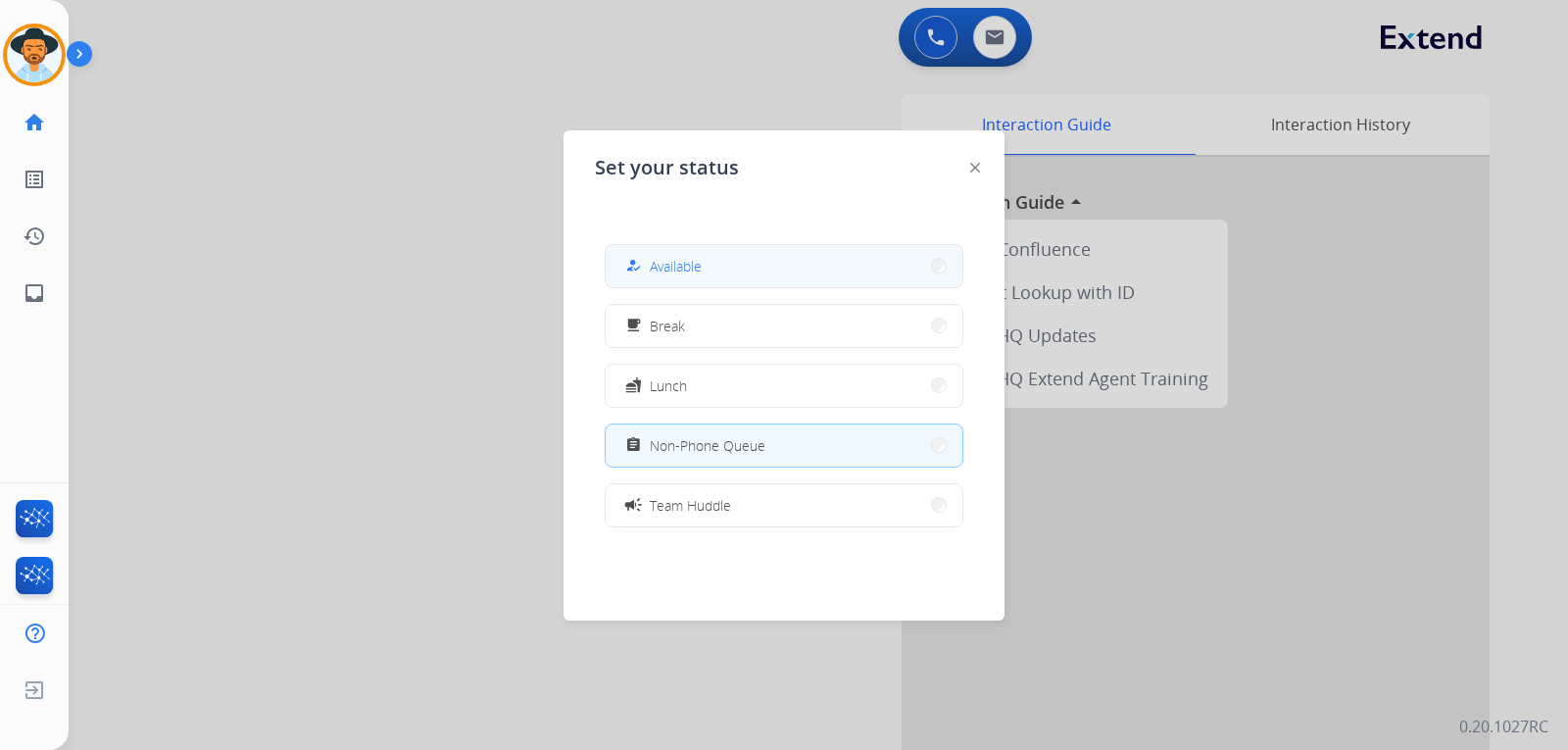
click at [680, 279] on button "how_to_reg Available" at bounding box center [784, 266] width 357 height 42
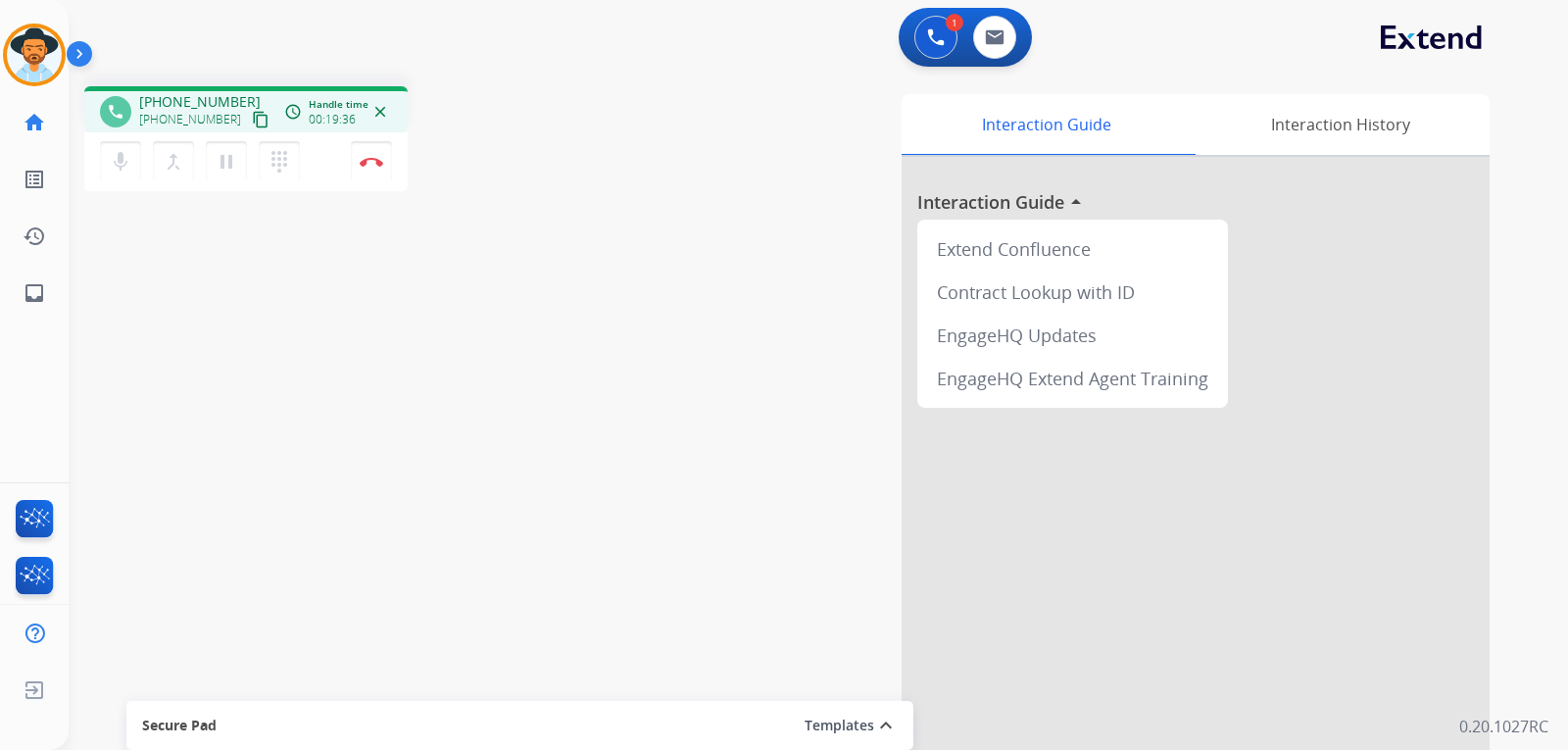
click at [603, 383] on div "phone [PHONE_NUMBER] [PHONE_NUMBER] content_copy access_time Call metrics Queue…" at bounding box center [795, 479] width 1453 height 817
click at [376, 164] on img at bounding box center [372, 162] width 24 height 10
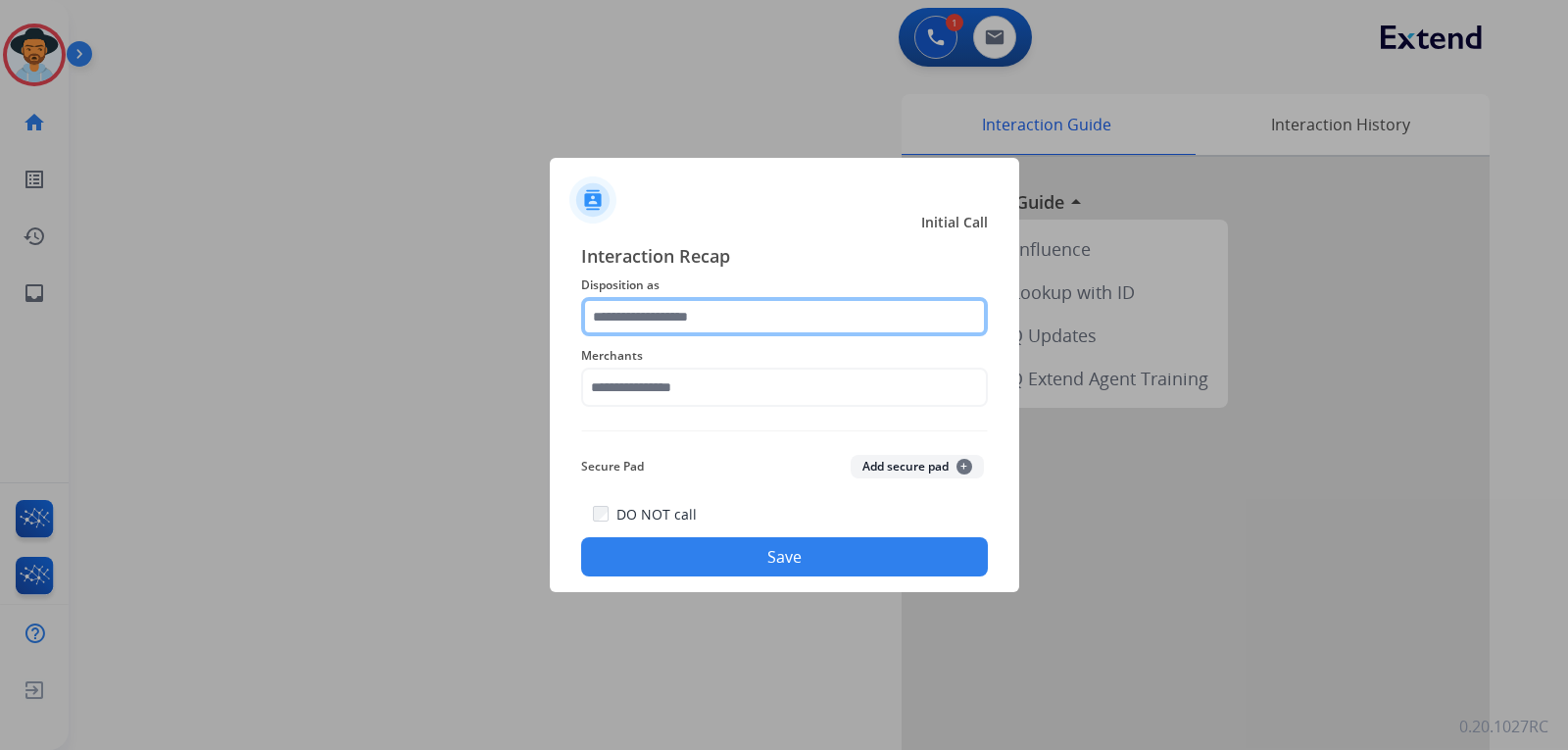
click at [619, 333] on input "text" at bounding box center [784, 316] width 407 height 39
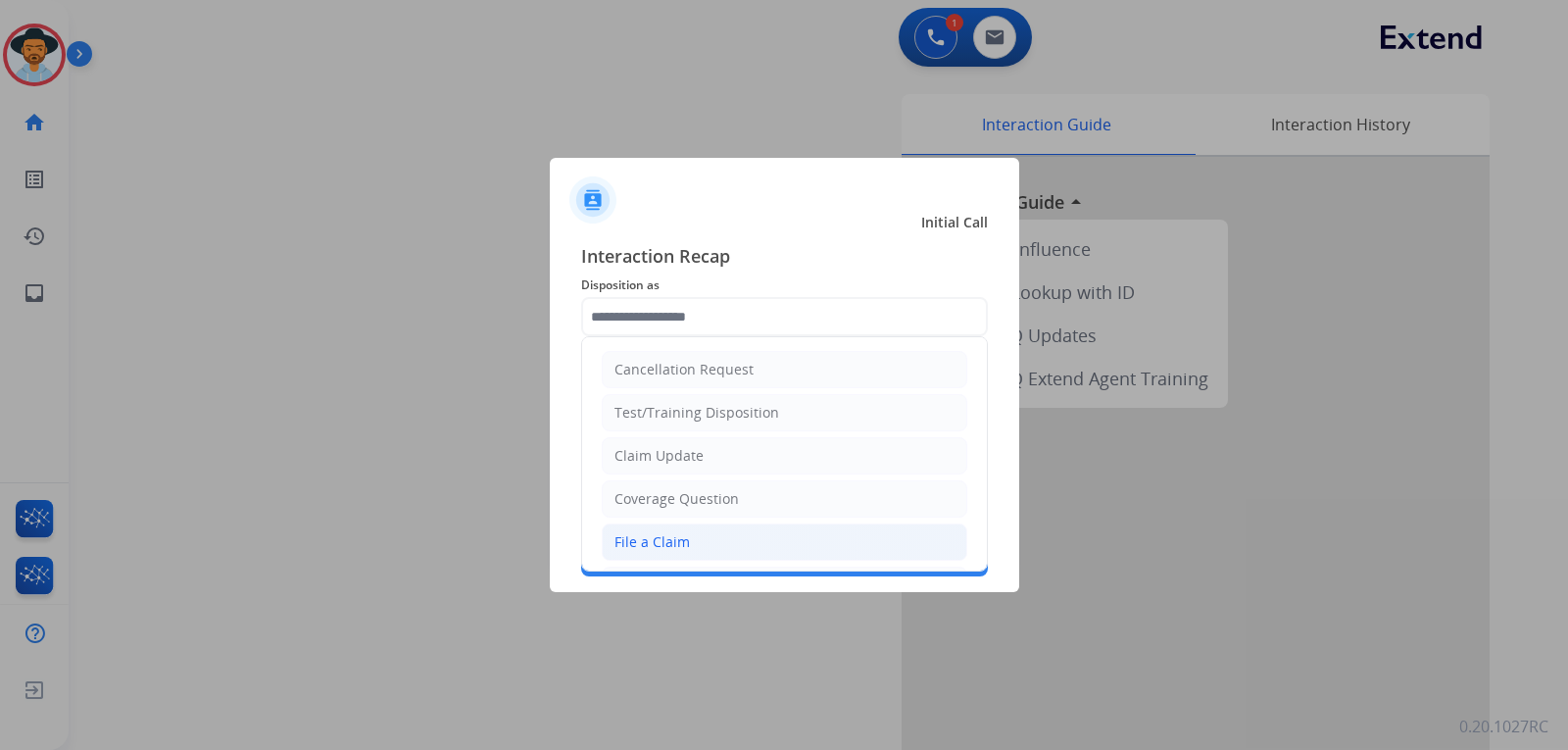
click at [650, 551] on div "File a Claim" at bounding box center [651, 542] width 76 height 20
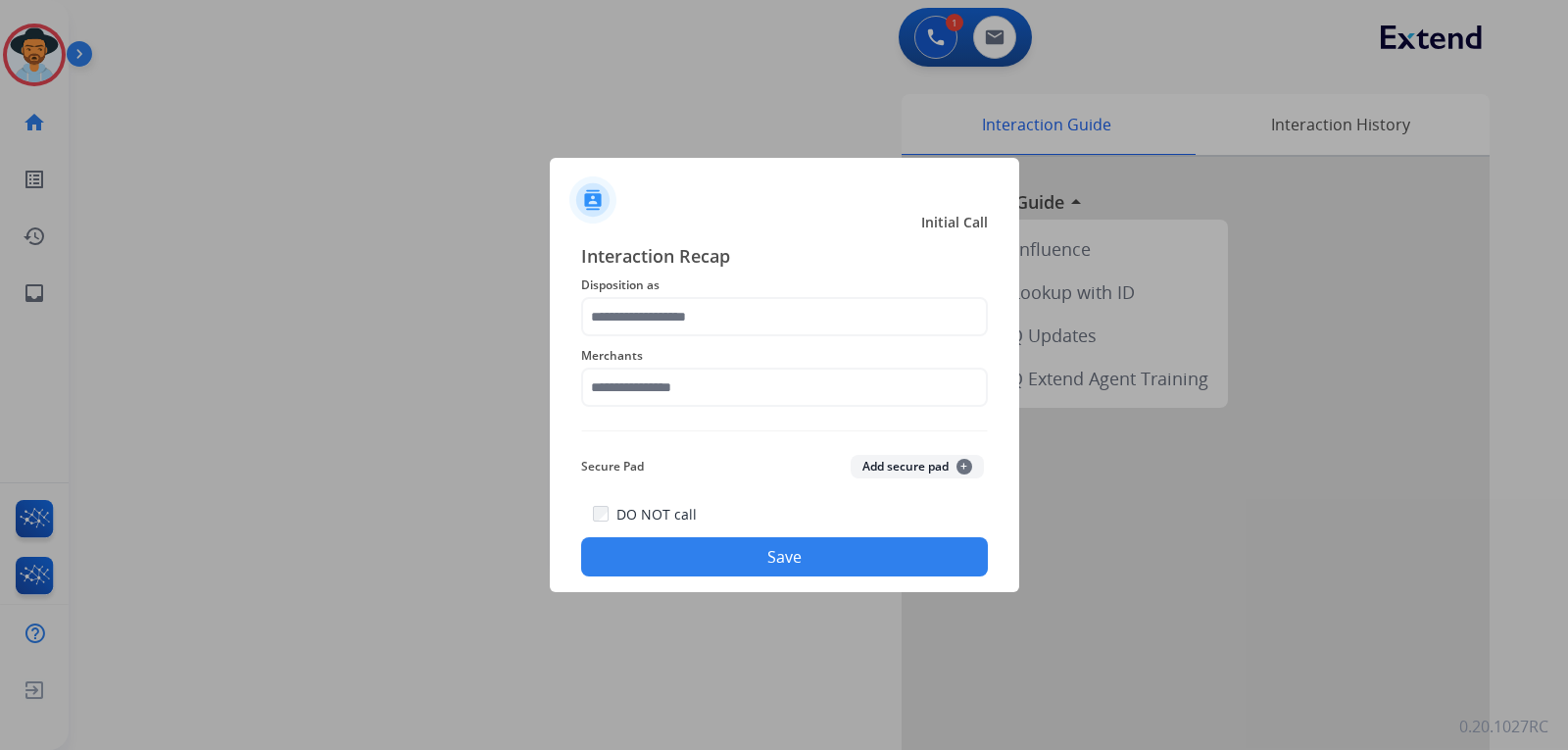
type input "**********"
click at [657, 389] on input "text" at bounding box center [784, 387] width 407 height 39
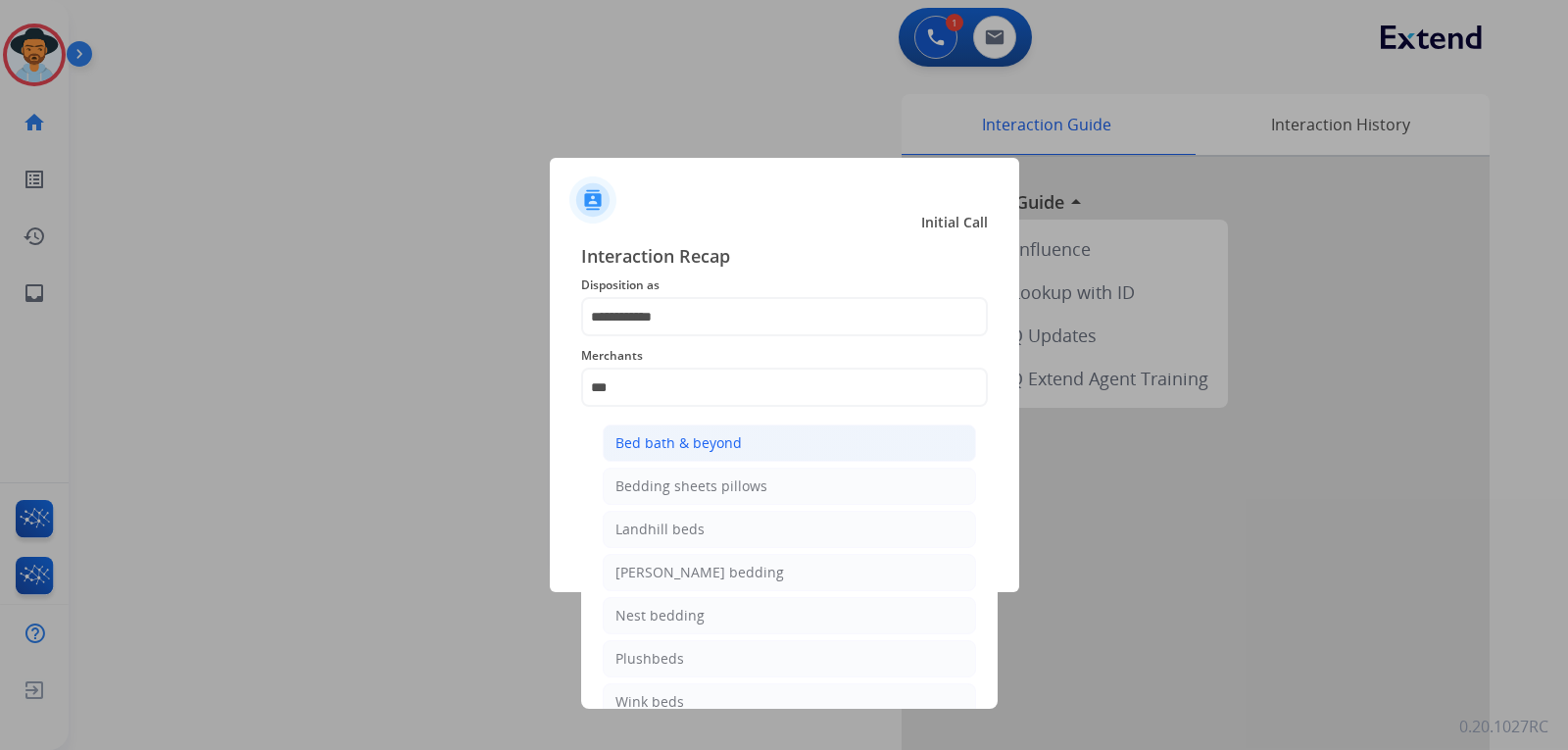
click at [689, 440] on div "Bed bath & beyond" at bounding box center [678, 443] width 126 height 20
type input "**********"
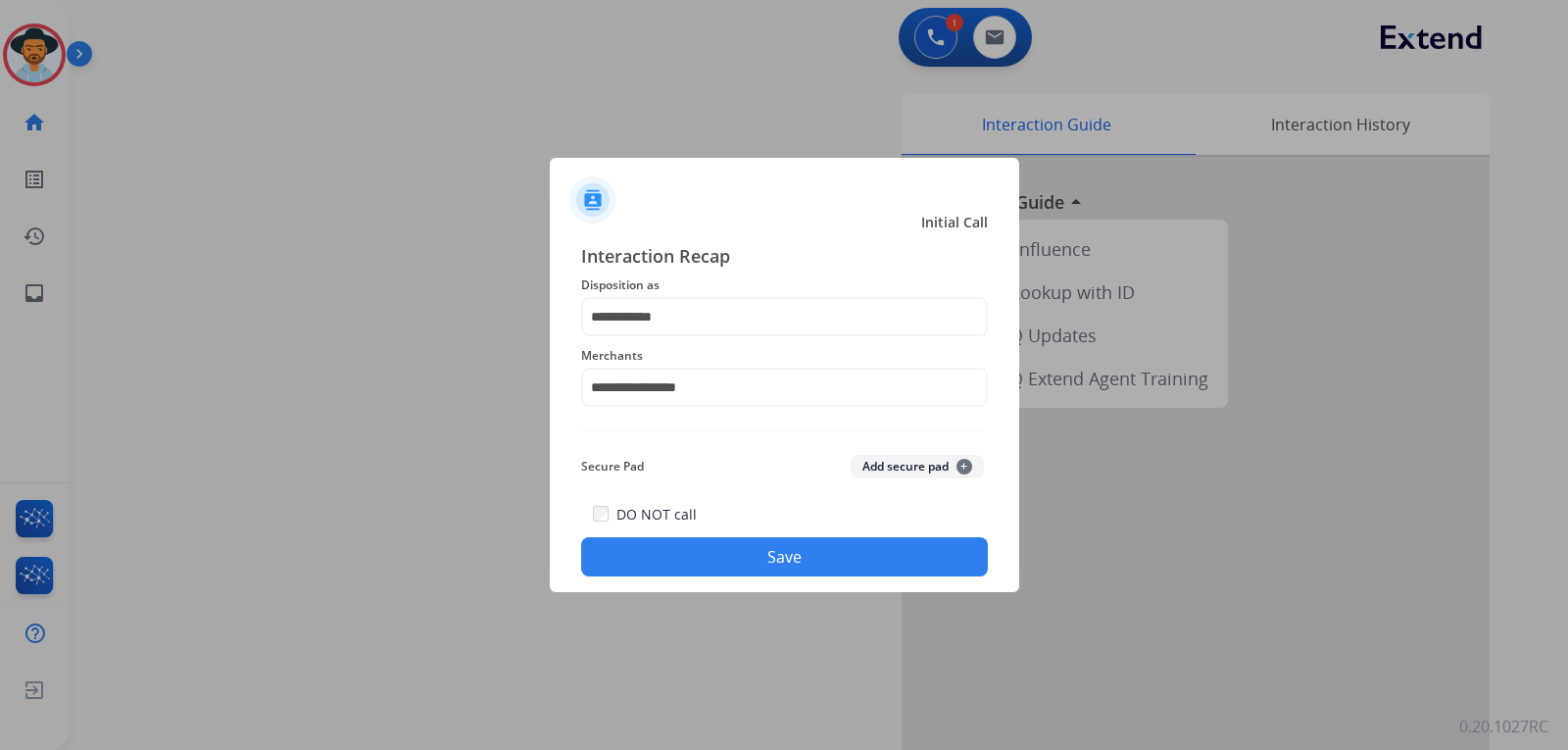
click at [707, 540] on div "DO NOT call Save" at bounding box center [784, 539] width 407 height 75
click at [706, 551] on button "Save" at bounding box center [784, 557] width 407 height 39
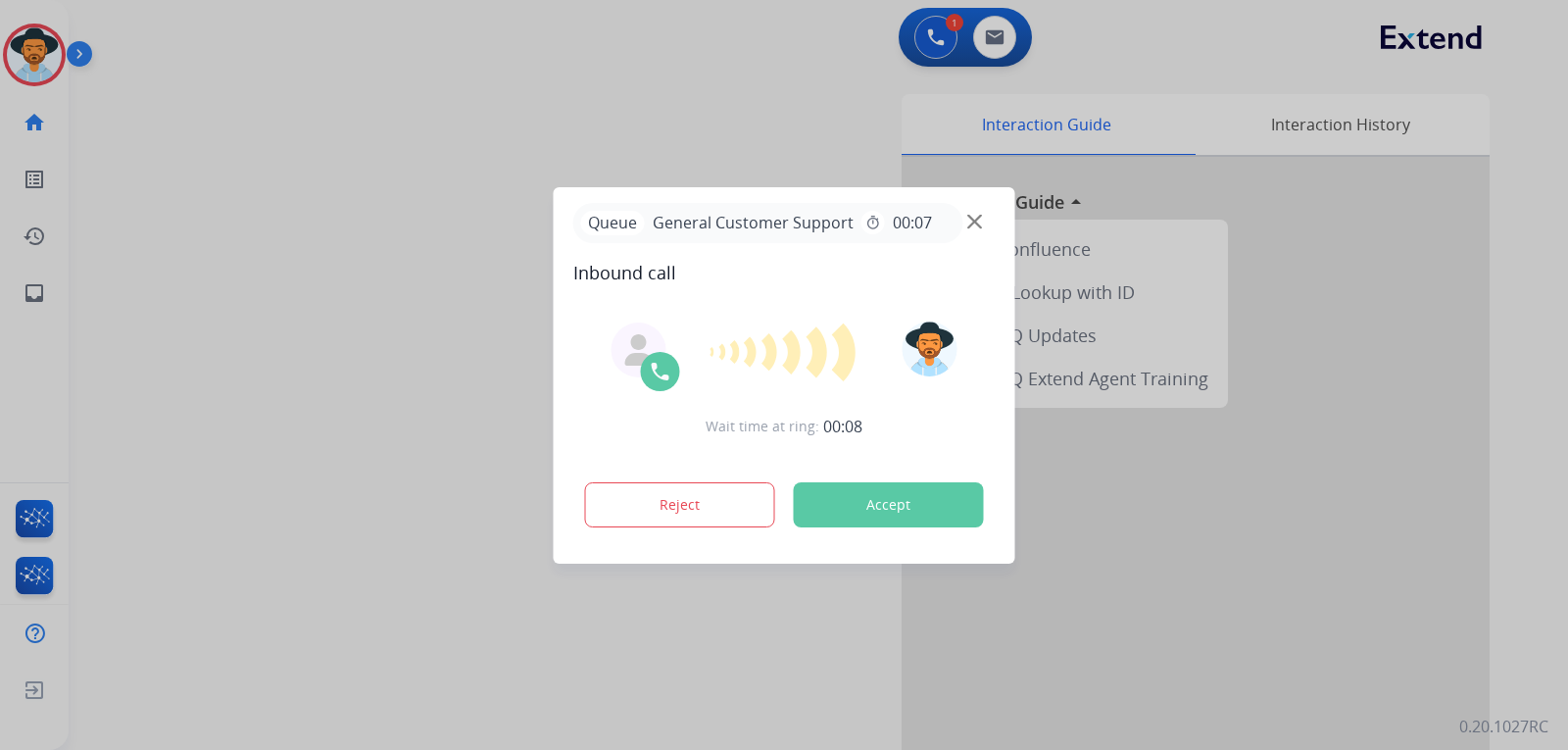
click at [970, 223] on img at bounding box center [974, 221] width 15 height 15
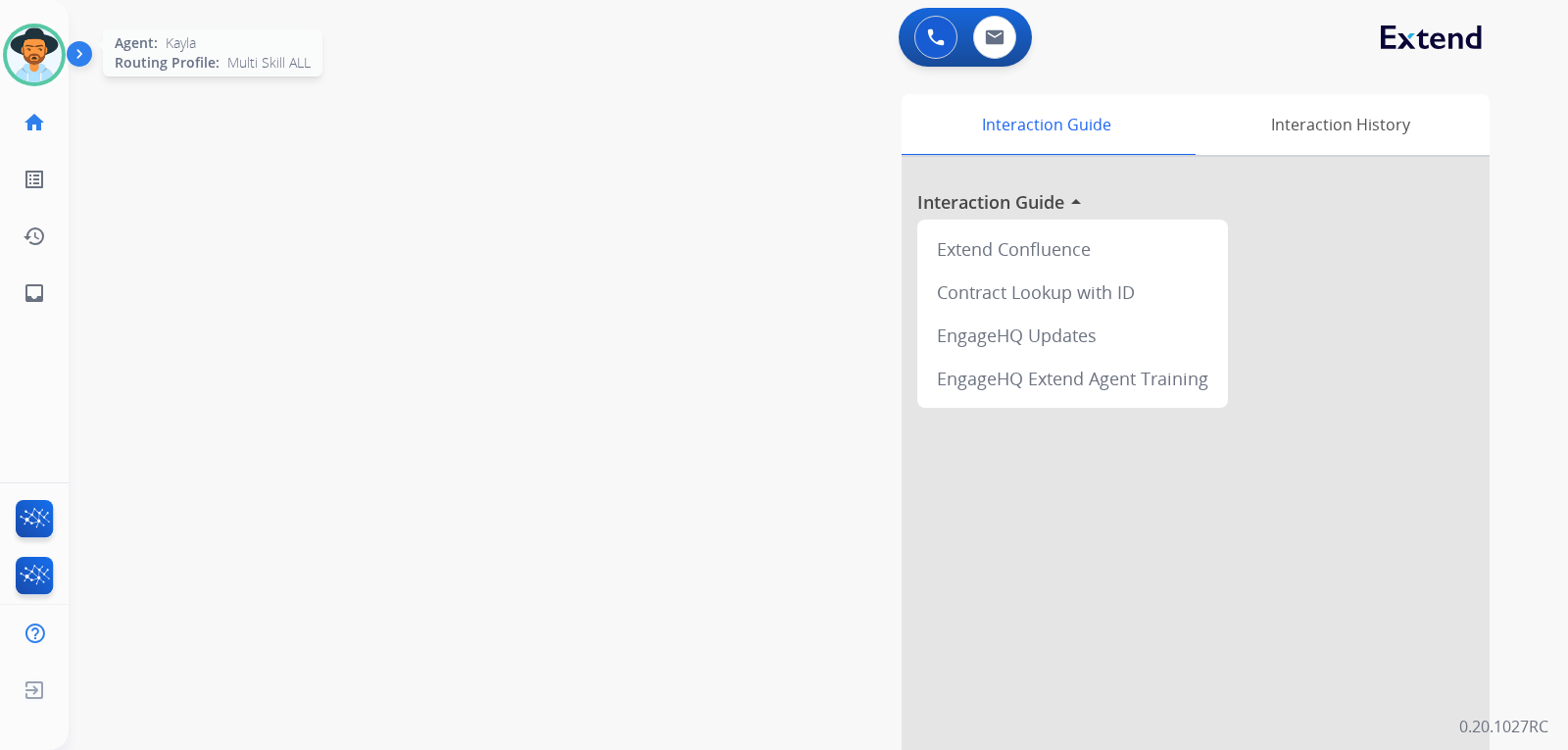
click at [56, 70] on img at bounding box center [34, 55] width 55 height 55
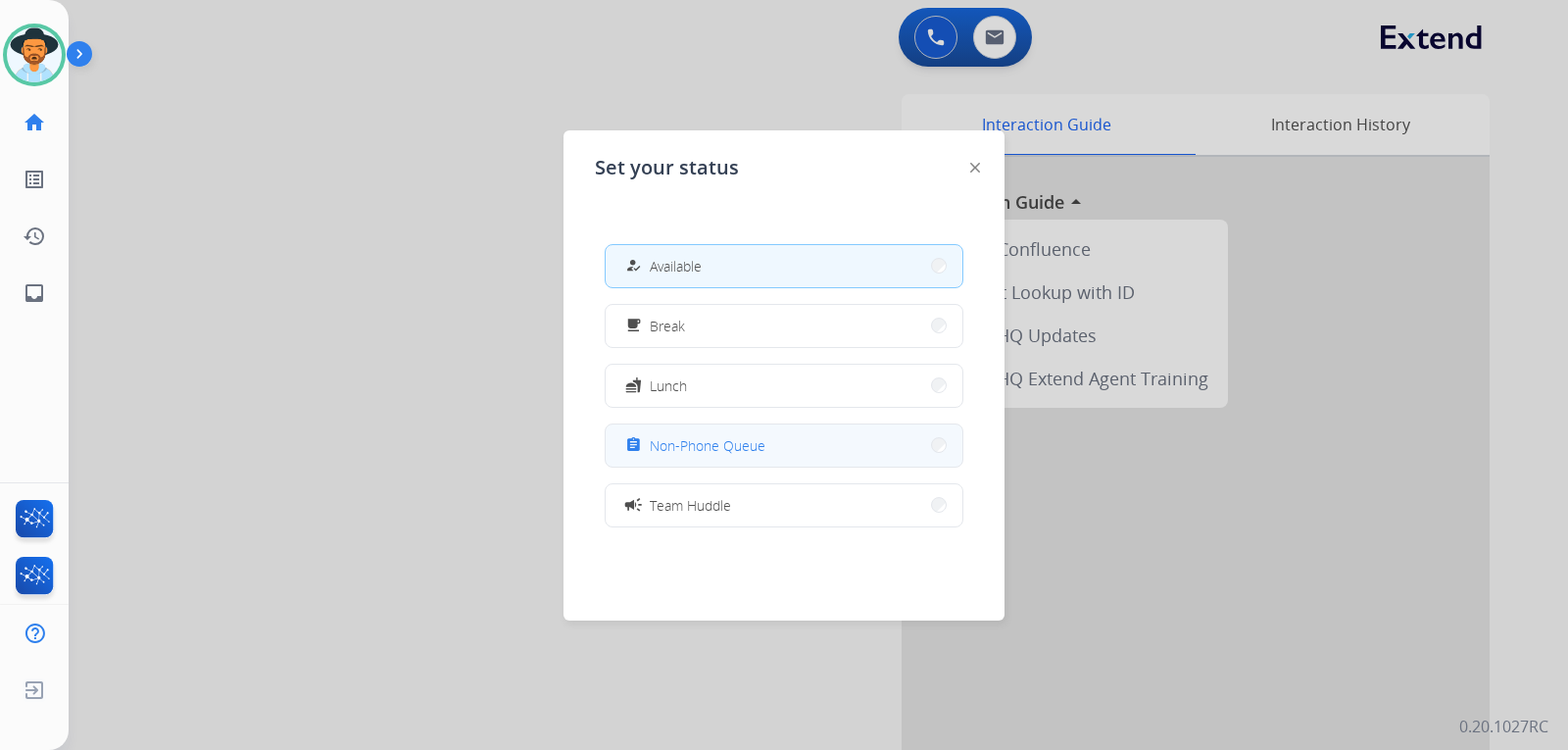
click at [762, 445] on span "Non-Phone Queue" at bounding box center [707, 445] width 115 height 21
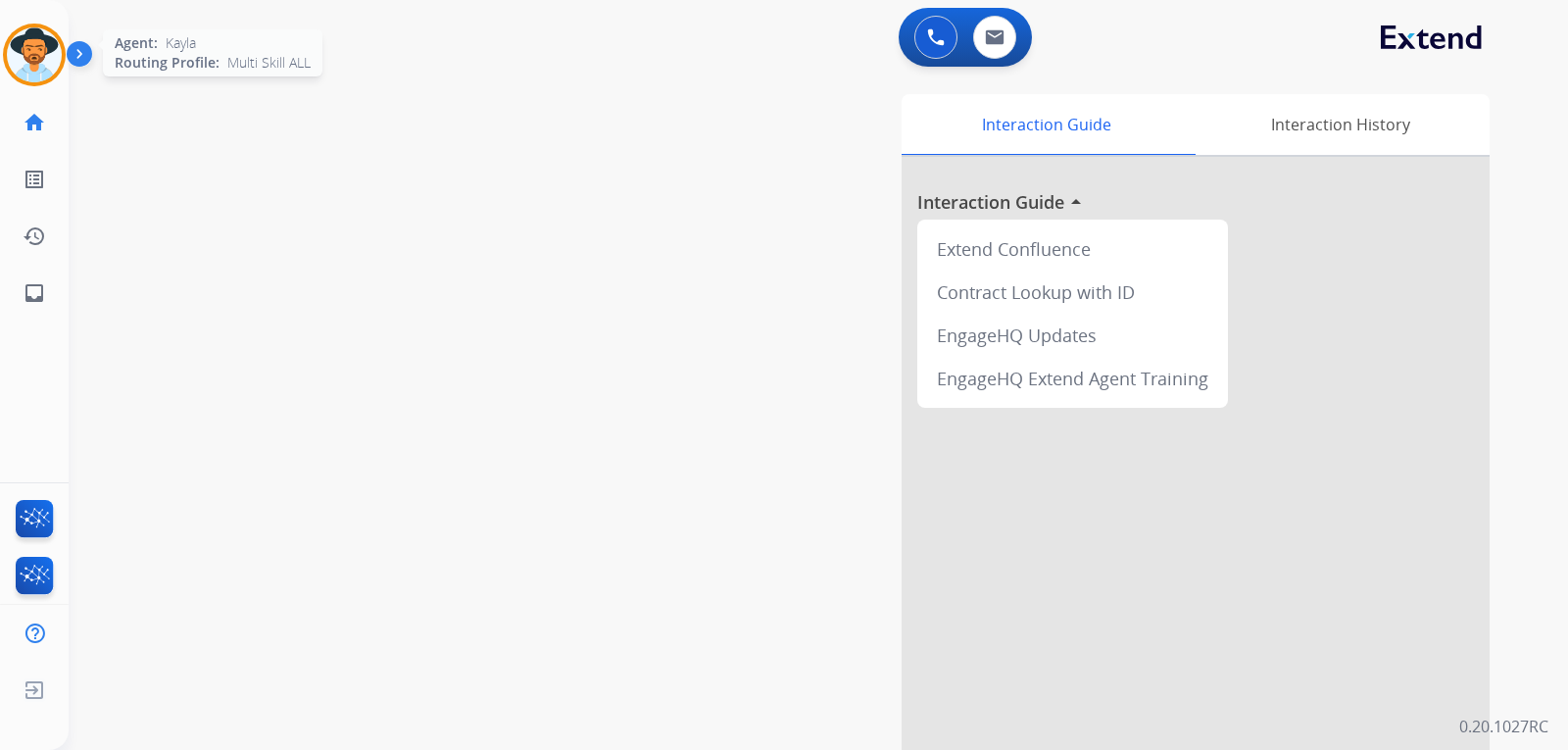
click at [48, 68] on img at bounding box center [34, 55] width 55 height 55
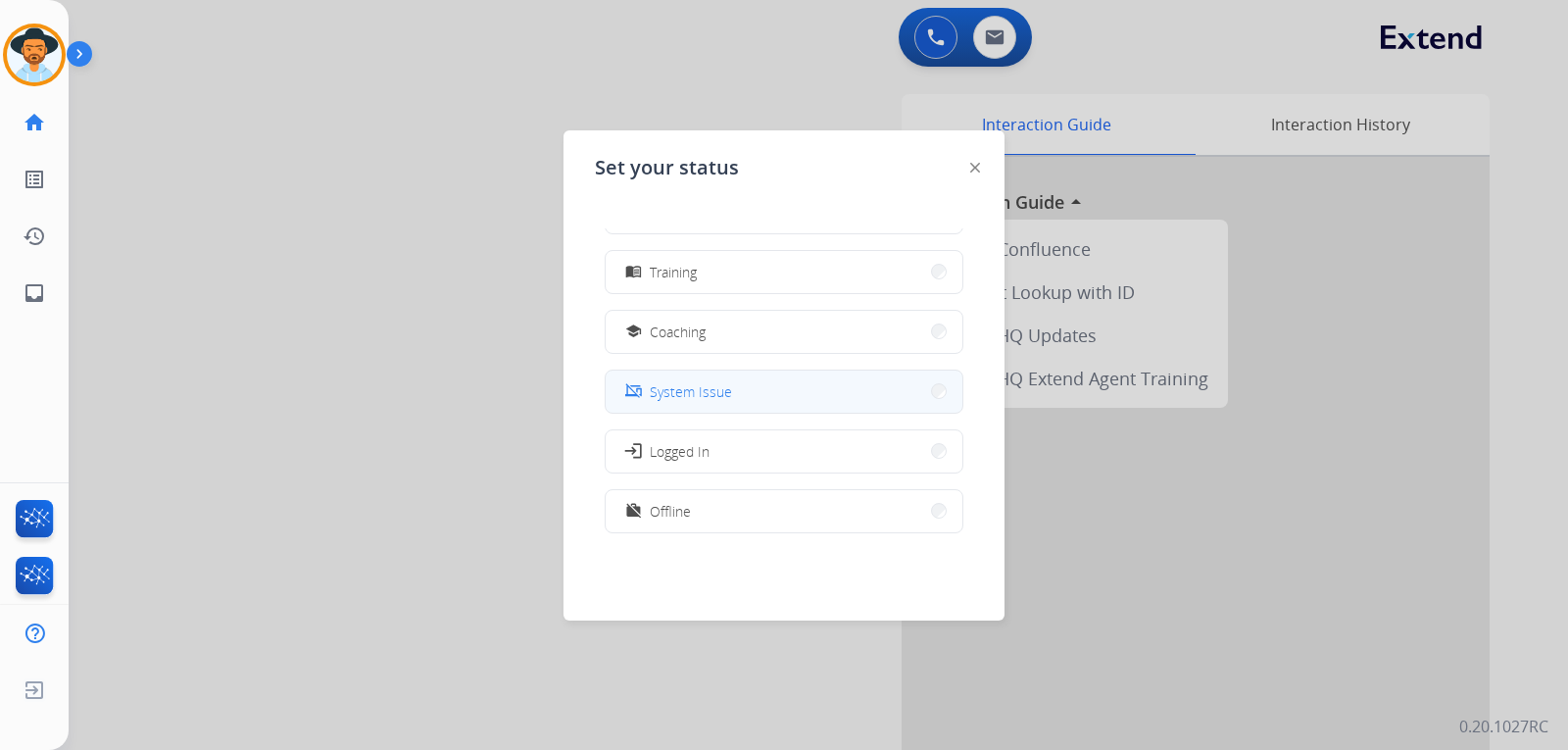
scroll to position [294, 0]
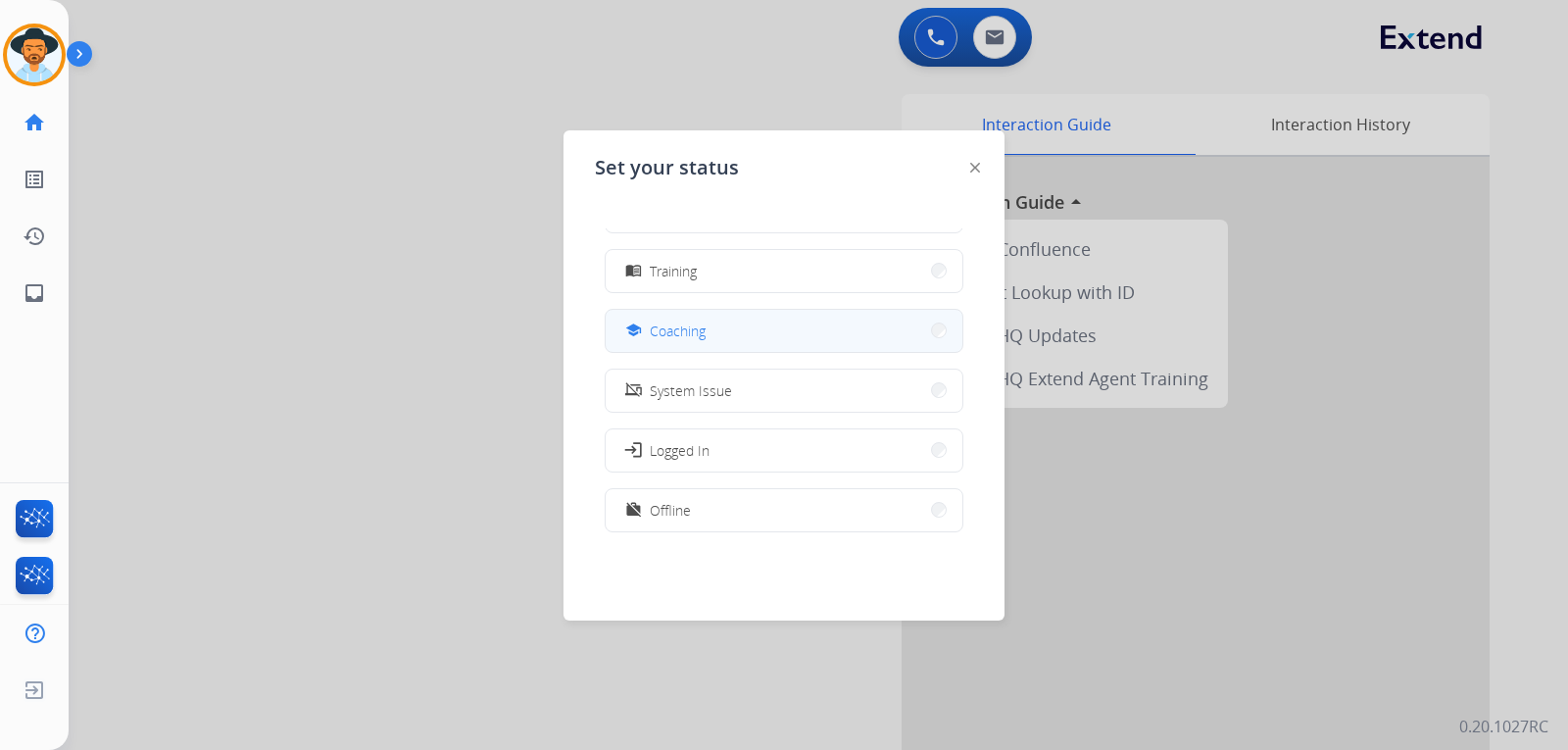
click at [716, 336] on button "school Coaching" at bounding box center [784, 330] width 357 height 42
